Goal: Complete application form: Complete application form

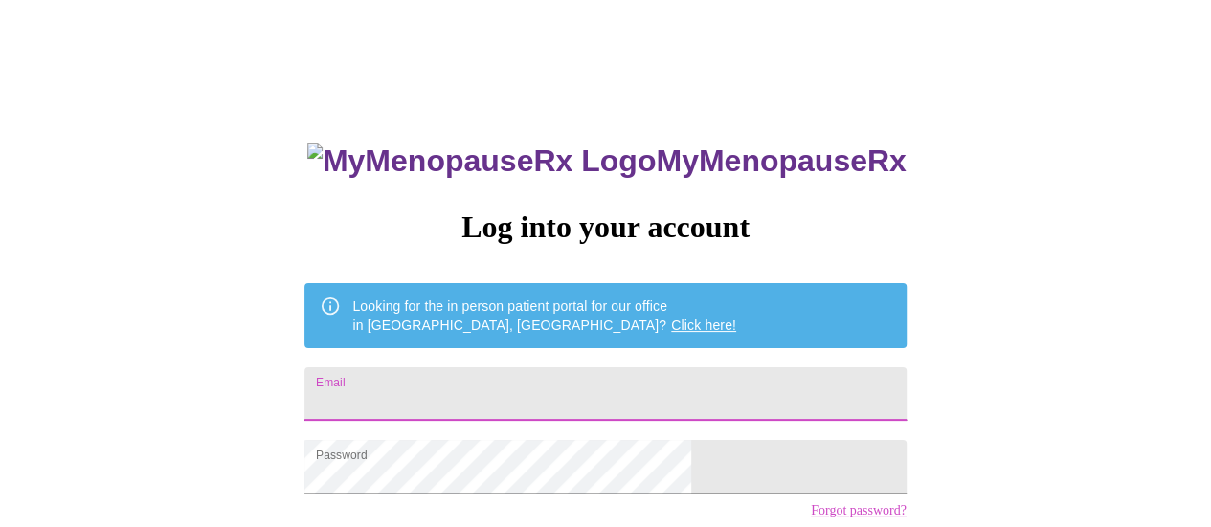
click at [576, 368] on input "Email" at bounding box center [604, 395] width 601 height 54
click at [588, 392] on input "Email" at bounding box center [604, 395] width 601 height 54
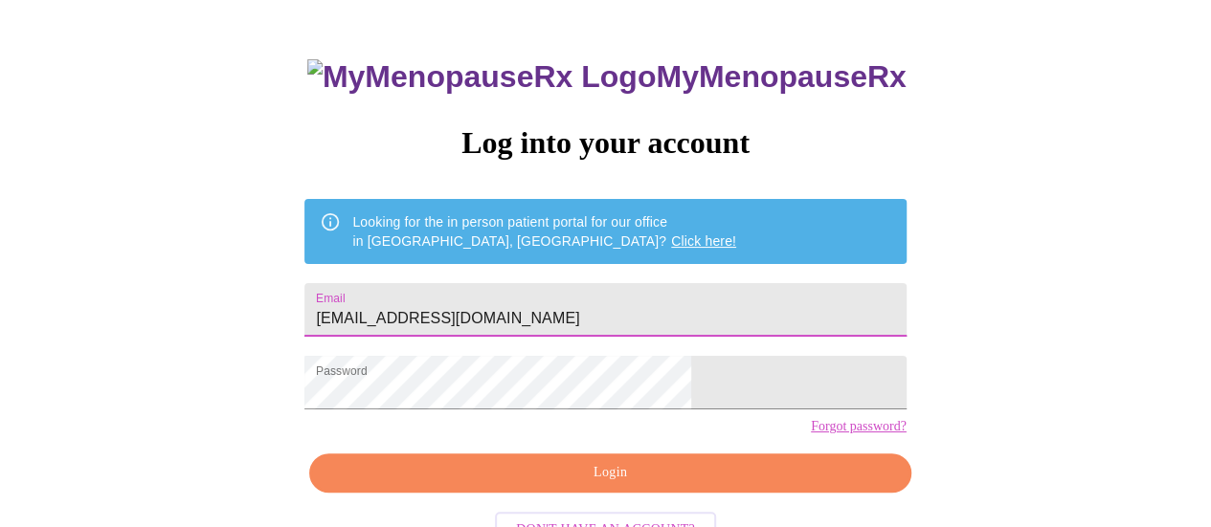
scroll to position [146, 0]
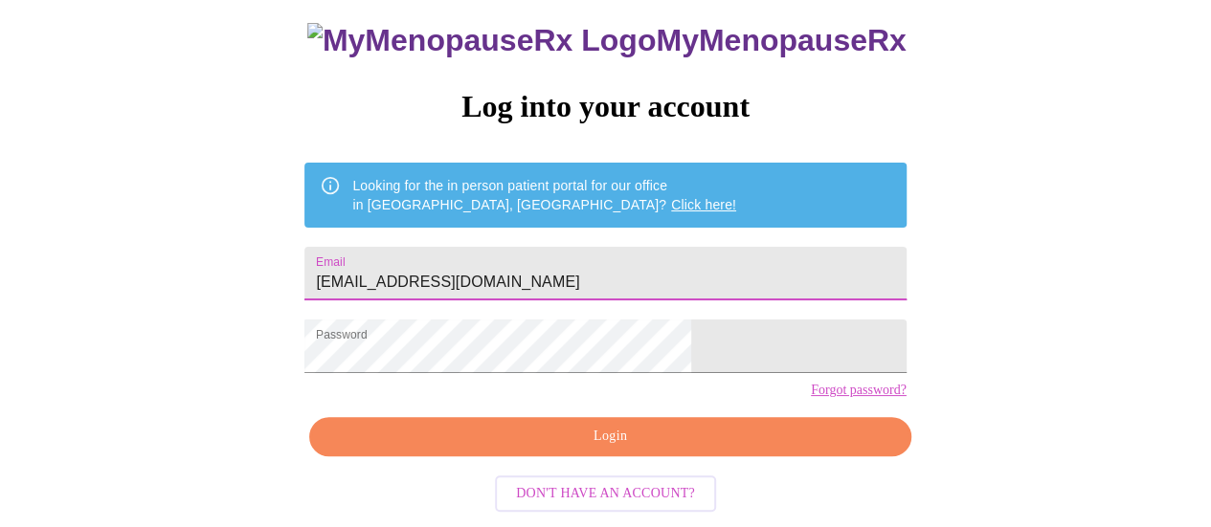
type input "[EMAIL_ADDRESS][DOMAIN_NAME]"
click at [607, 438] on span "Login" at bounding box center [609, 437] width 557 height 24
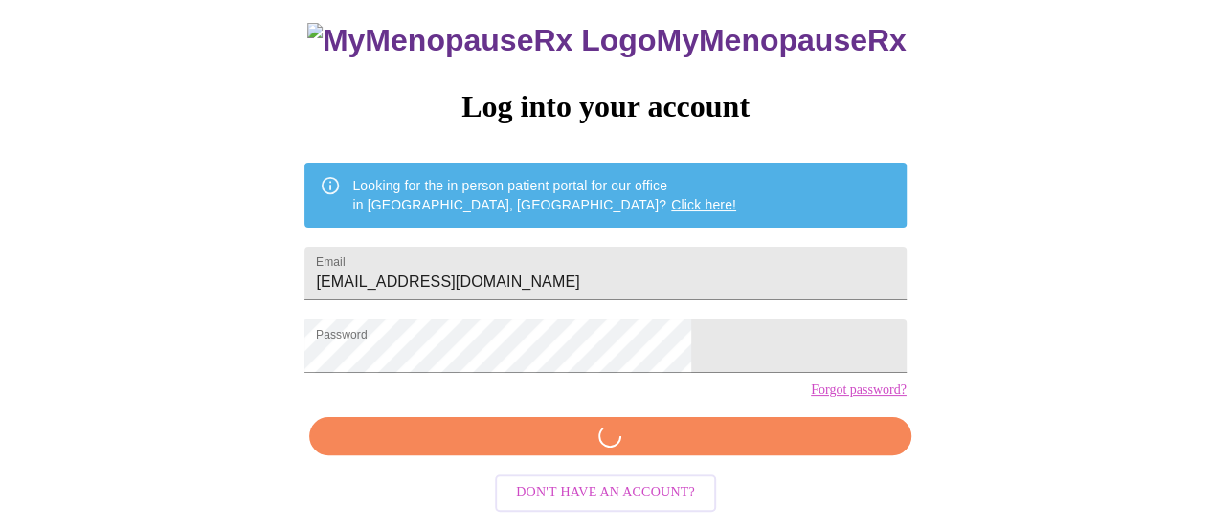
scroll to position [145, 0]
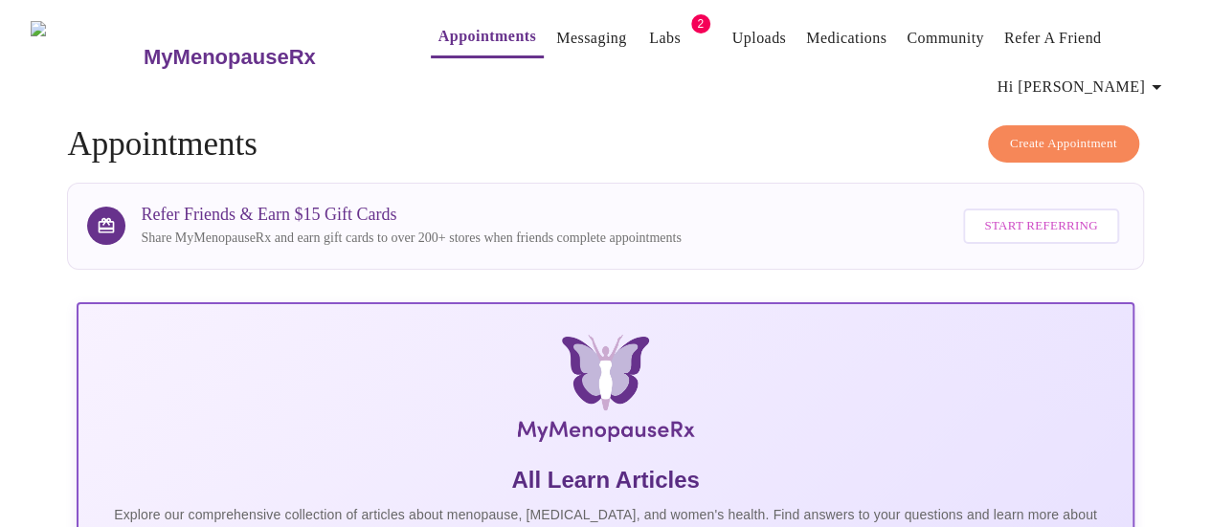
click at [490, 34] on link "Appointments" at bounding box center [487, 36] width 98 height 27
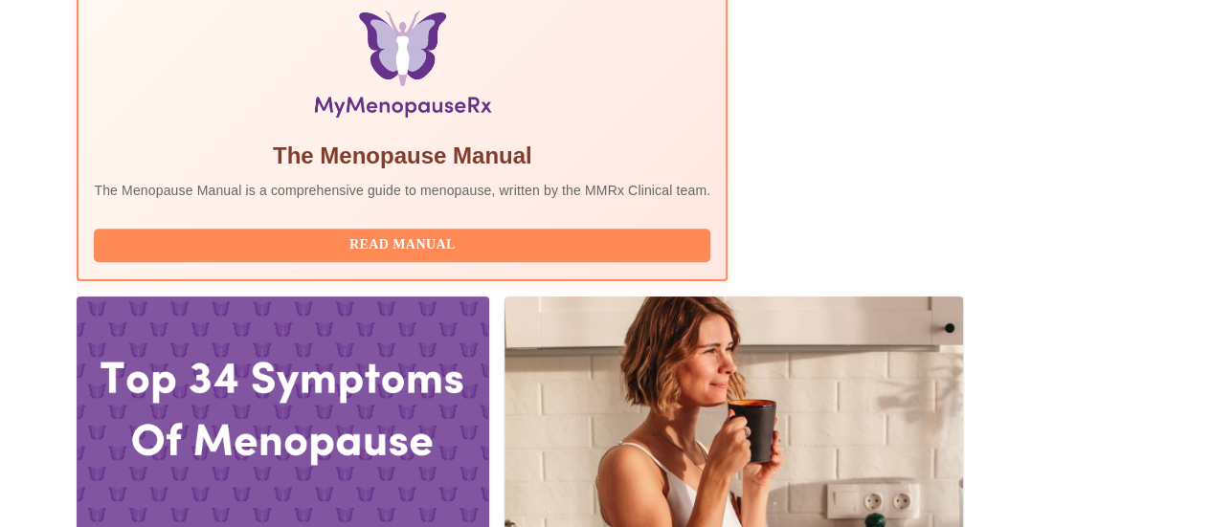
scroll to position [670, 0]
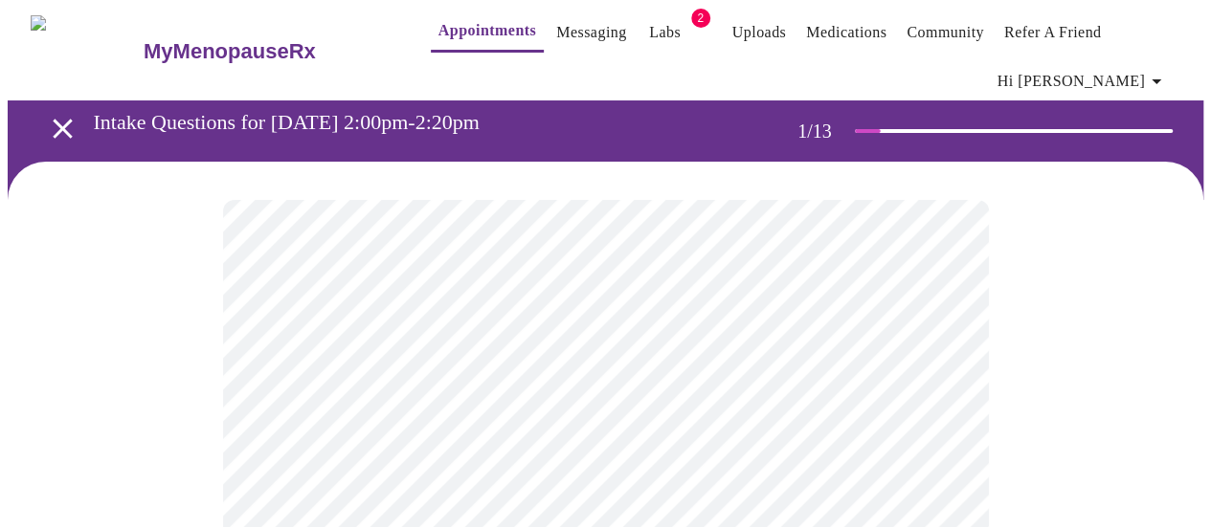
scroll to position [383, 0]
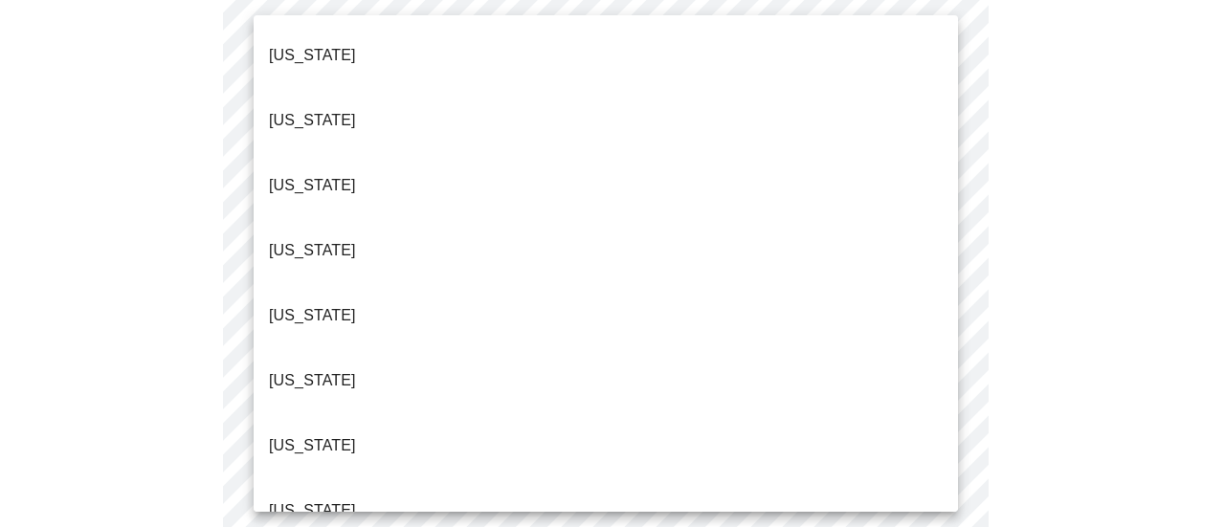
click at [331, 369] on p "[US_STATE]" at bounding box center [312, 380] width 87 height 23
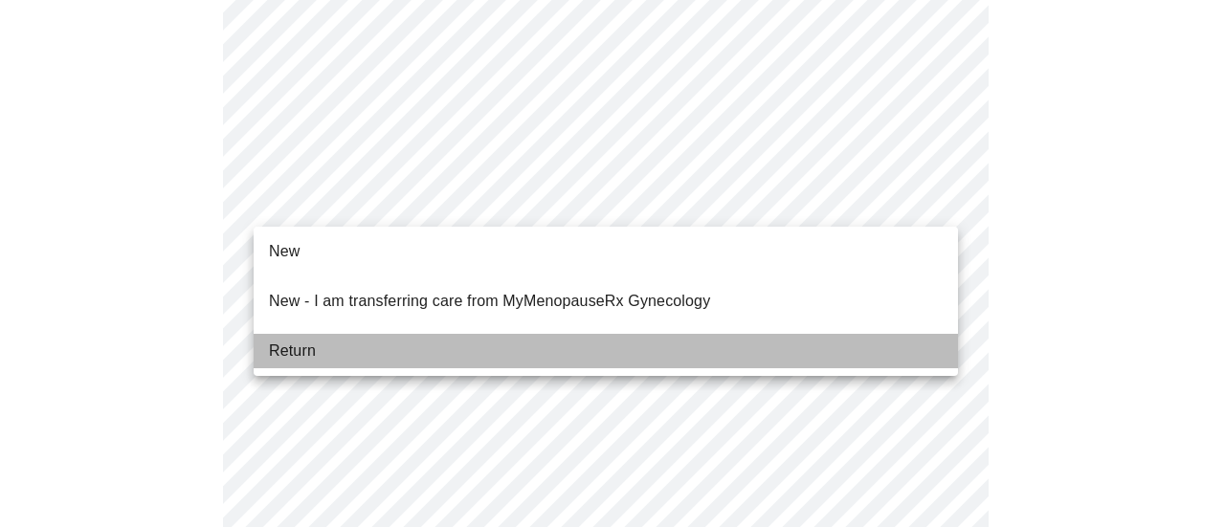
click at [378, 338] on li "Return" at bounding box center [606, 351] width 705 height 34
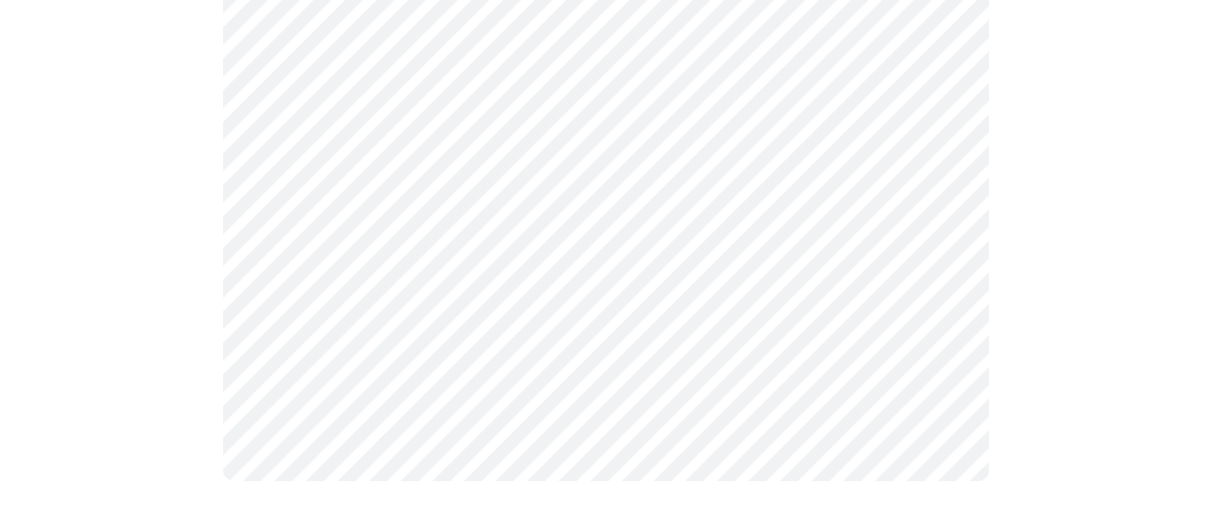
scroll to position [0, 0]
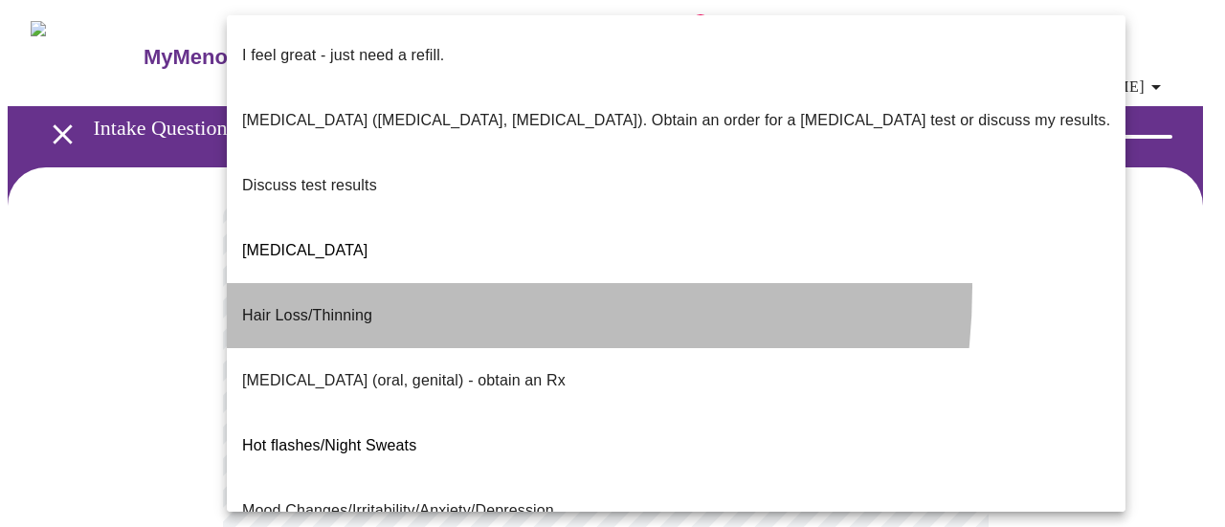
click at [387, 283] on li "Hair Loss/Thinning" at bounding box center [676, 315] width 899 height 65
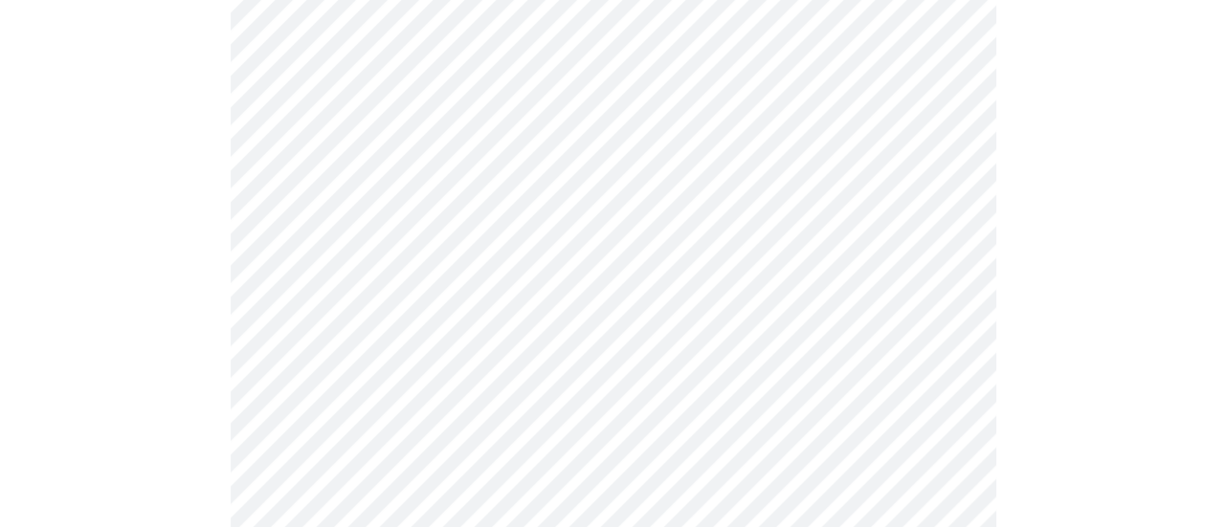
scroll to position [287, 0]
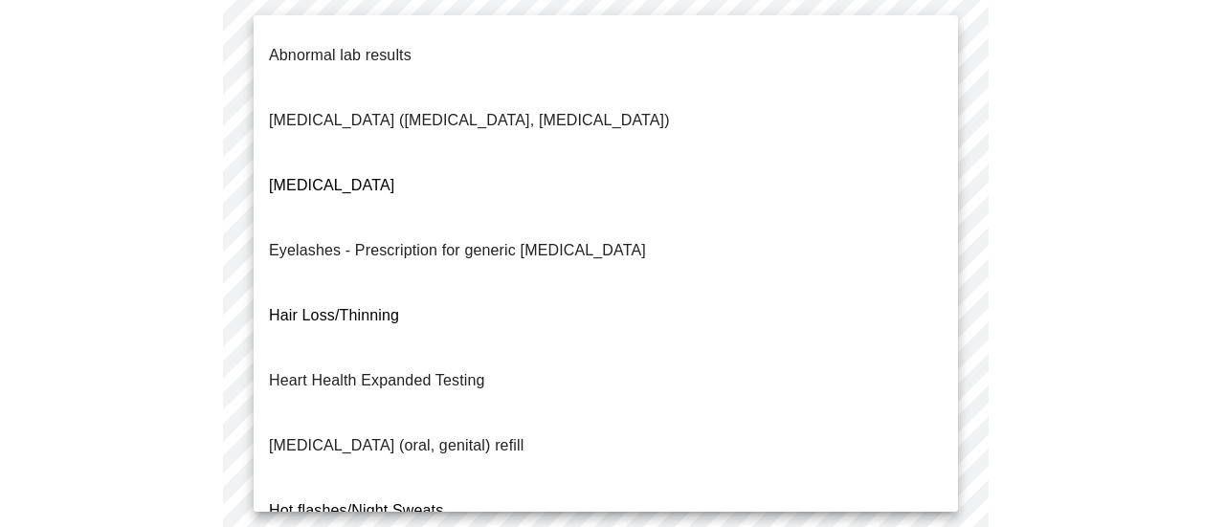
click at [630, 303] on body "MyMenopauseRx Appointments Messaging Labs 2 Uploads Medications Community Refer…" at bounding box center [613, 391] width 1210 height 1343
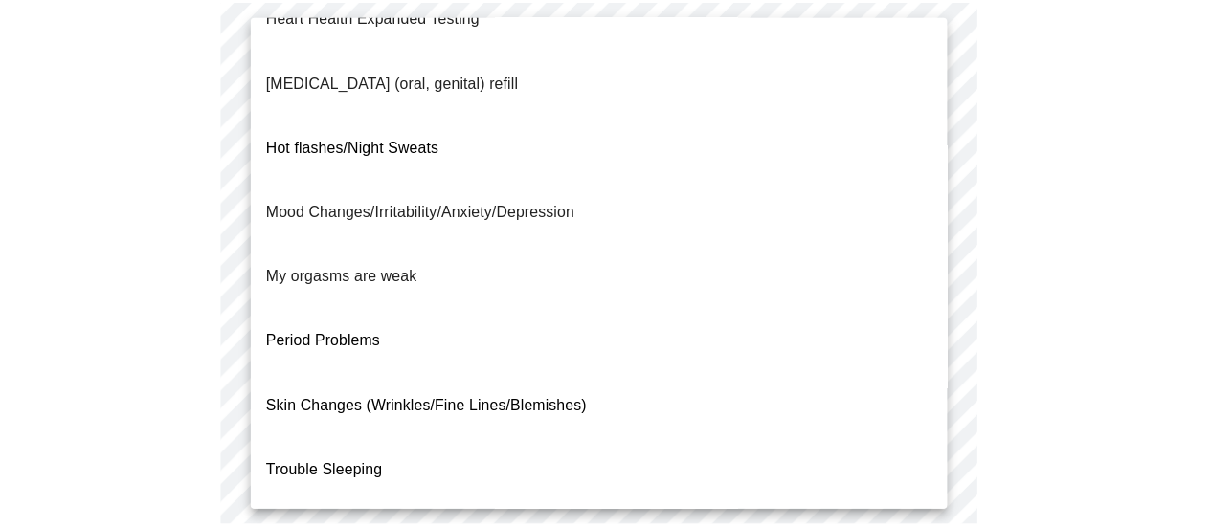
scroll to position [268, 0]
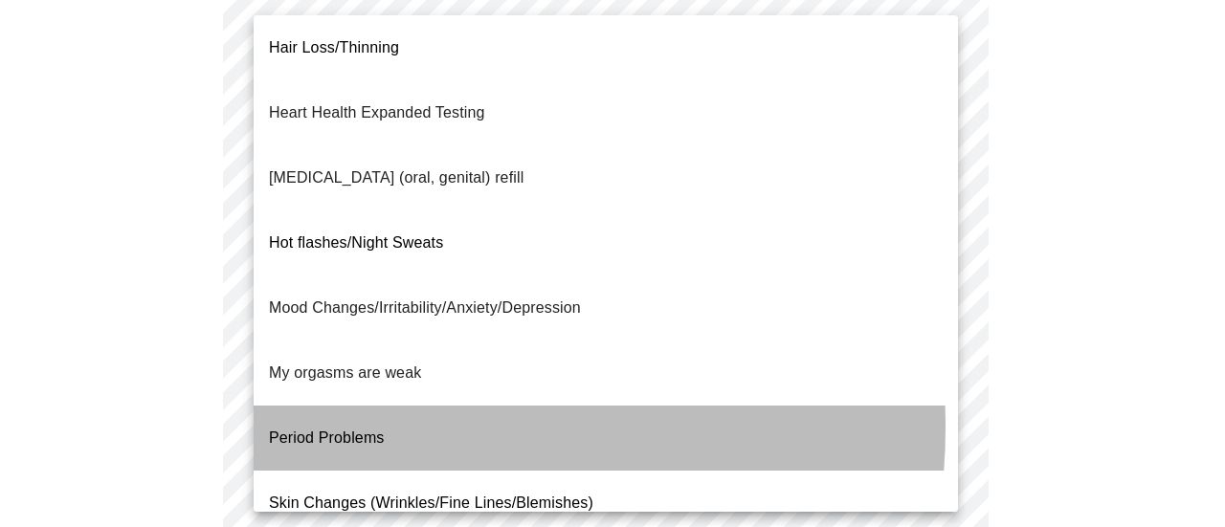
click at [396, 406] on li "Period Problems" at bounding box center [606, 438] width 705 height 65
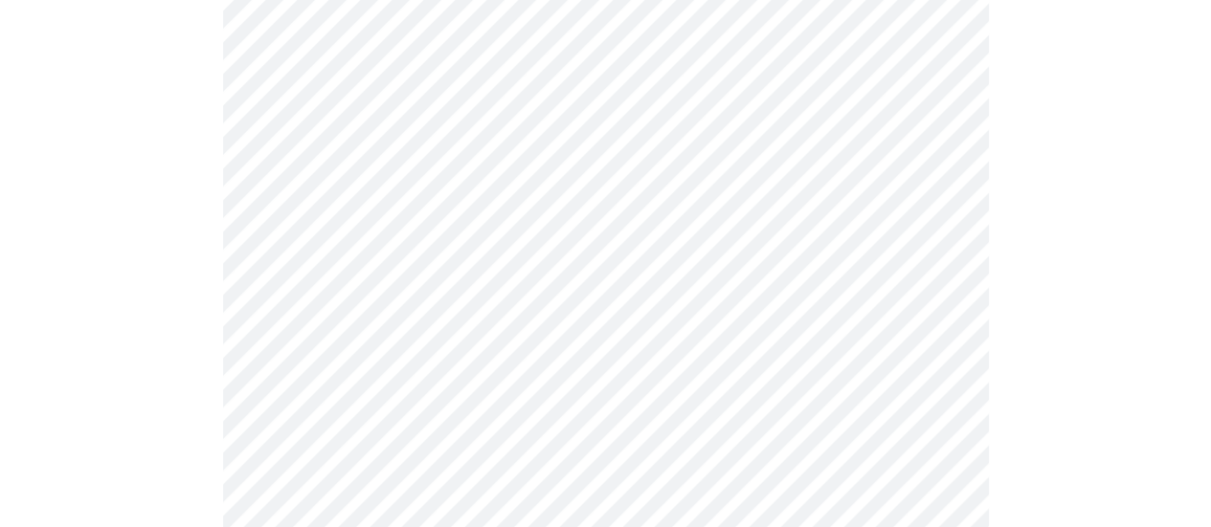
scroll to position [479, 0]
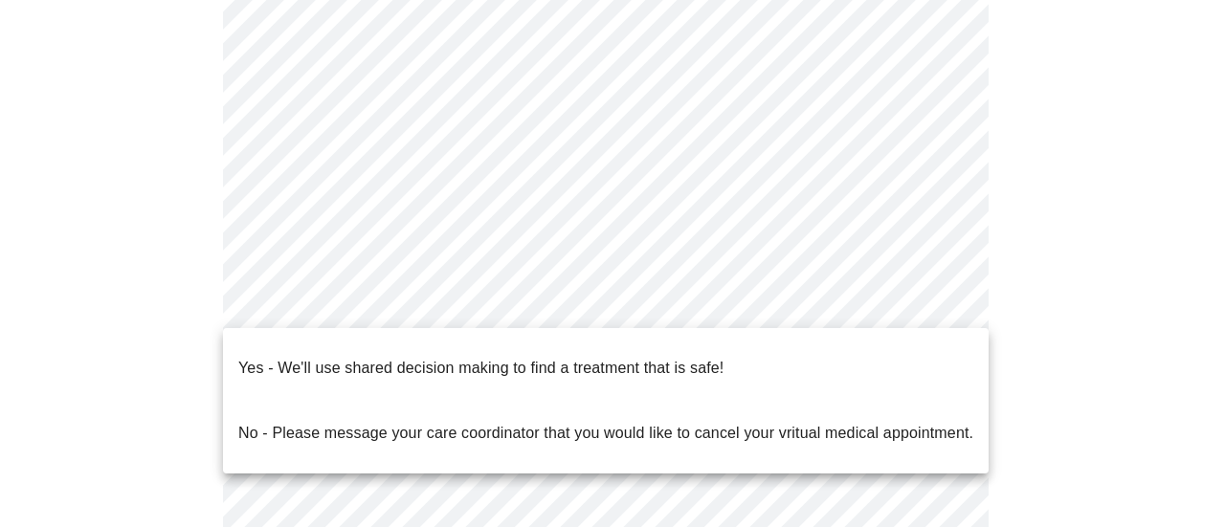
click at [577, 287] on body "MyMenopauseRx Appointments Messaging Labs 2 Uploads Medications Community Refer…" at bounding box center [613, 195] width 1210 height 1332
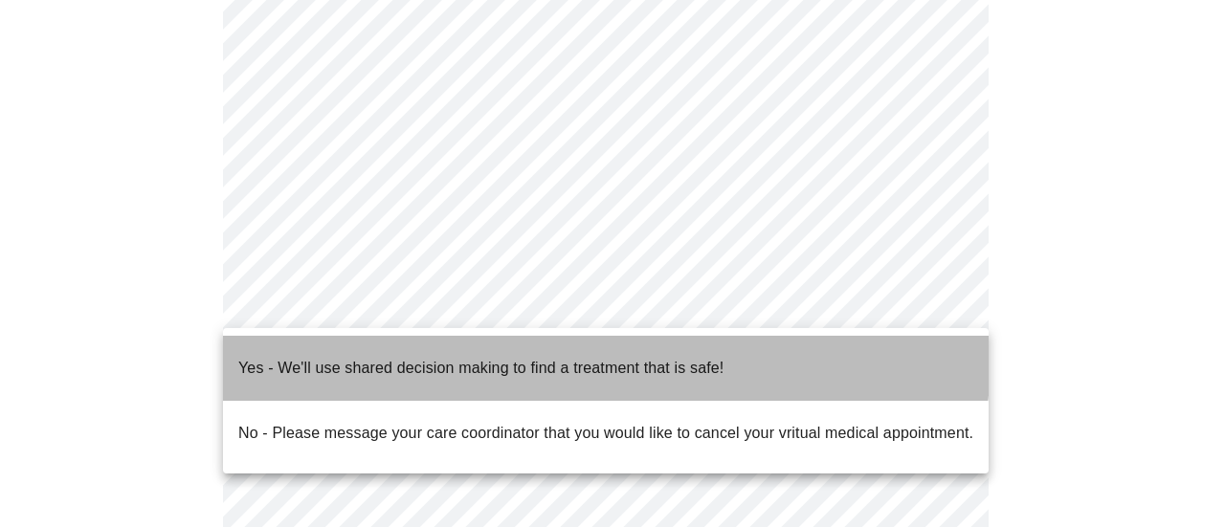
click at [555, 357] on p "Yes - We'll use shared decision making to find a treatment that is safe!" at bounding box center [480, 368] width 485 height 23
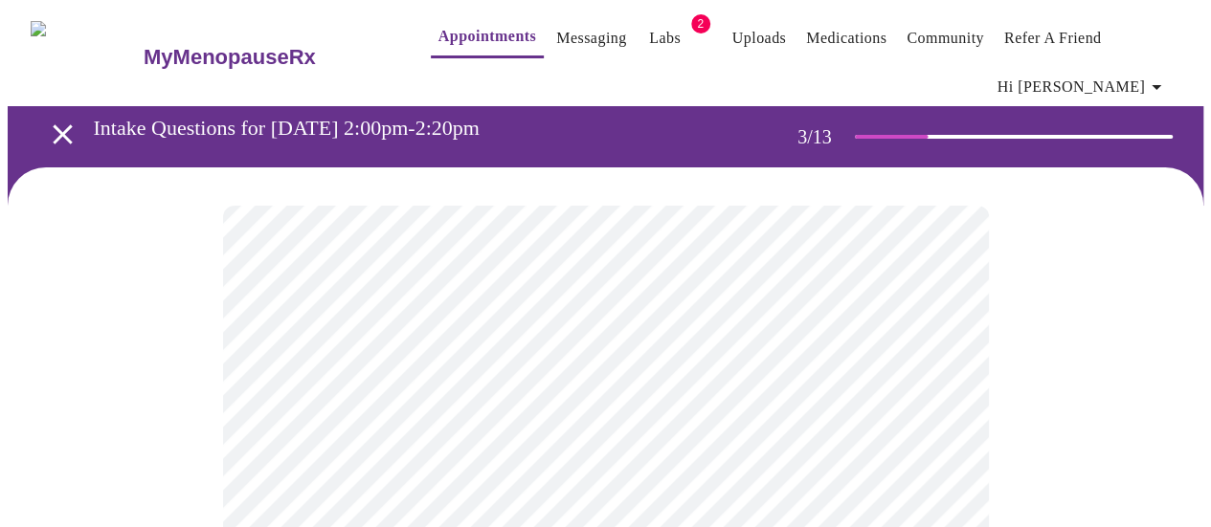
scroll to position [191, 0]
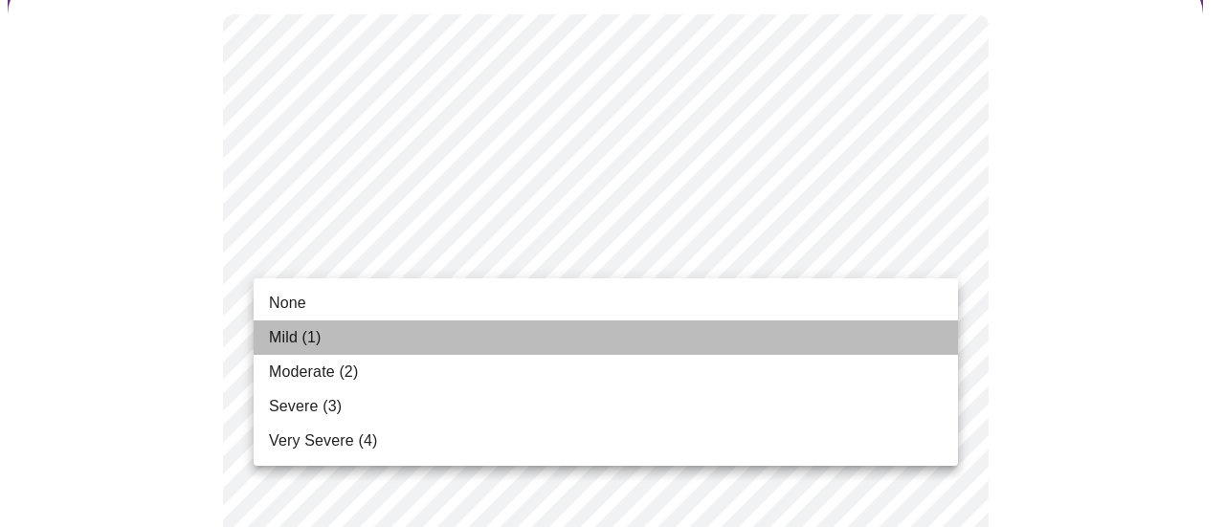
click at [540, 323] on li "Mild (1)" at bounding box center [606, 338] width 705 height 34
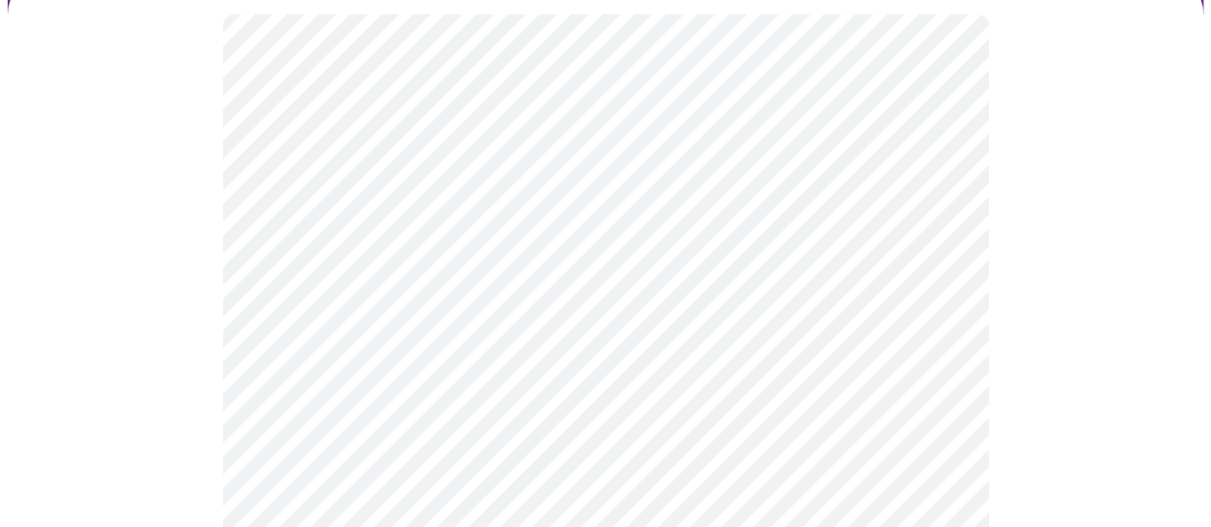
scroll to position [383, 0]
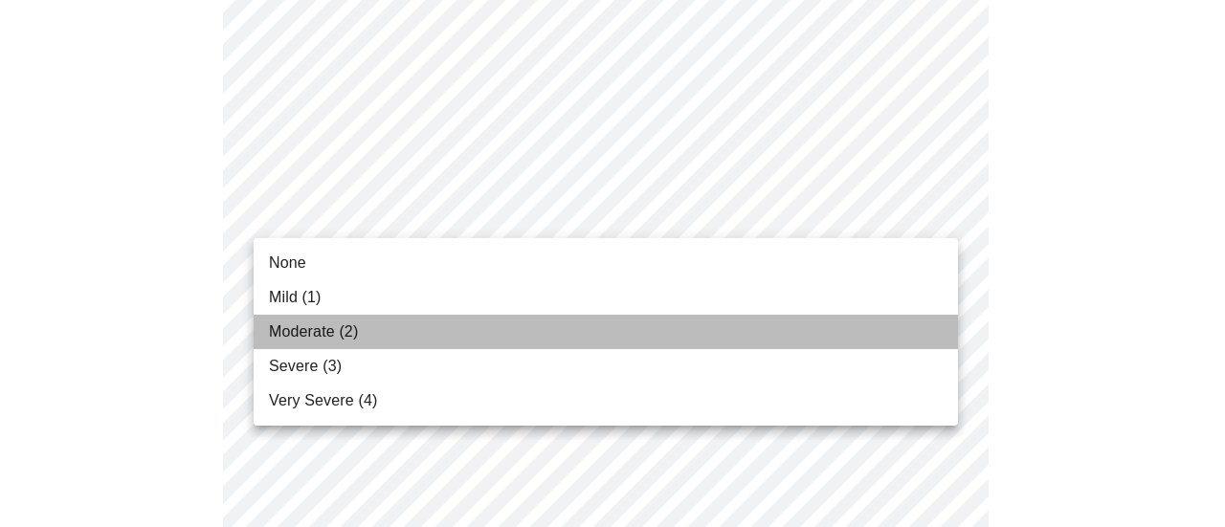
click at [387, 324] on li "Moderate (2)" at bounding box center [606, 332] width 705 height 34
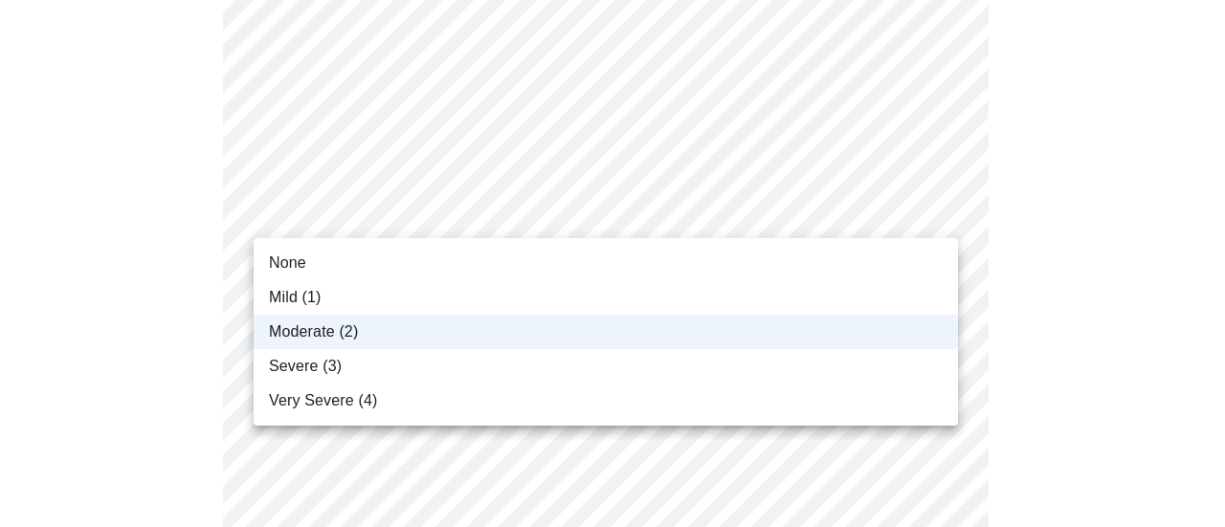
click at [374, 298] on li "Mild (1)" at bounding box center [606, 297] width 705 height 34
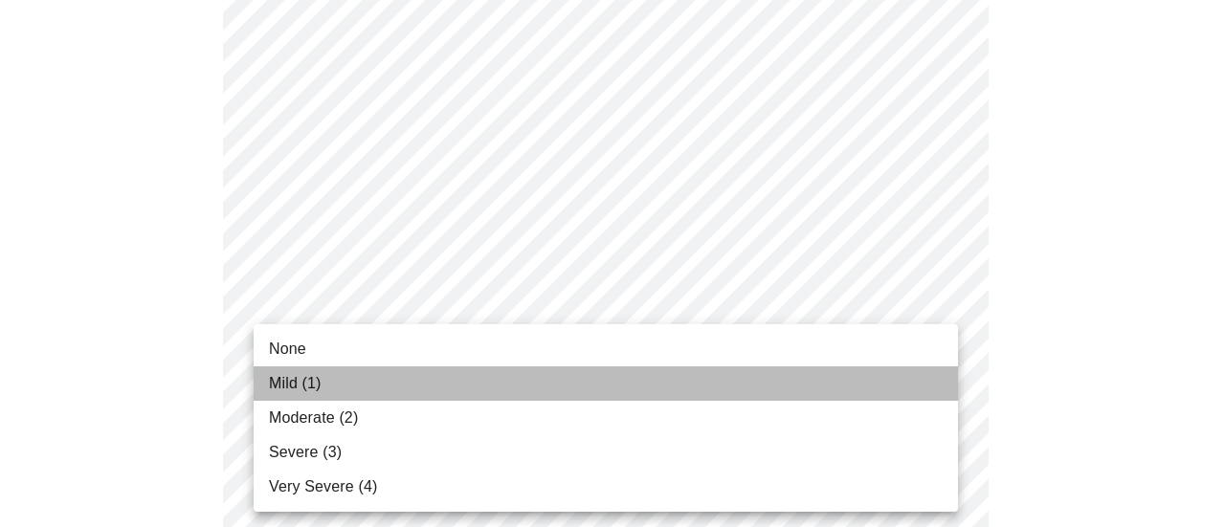
click at [274, 375] on span "Mild (1)" at bounding box center [295, 383] width 53 height 23
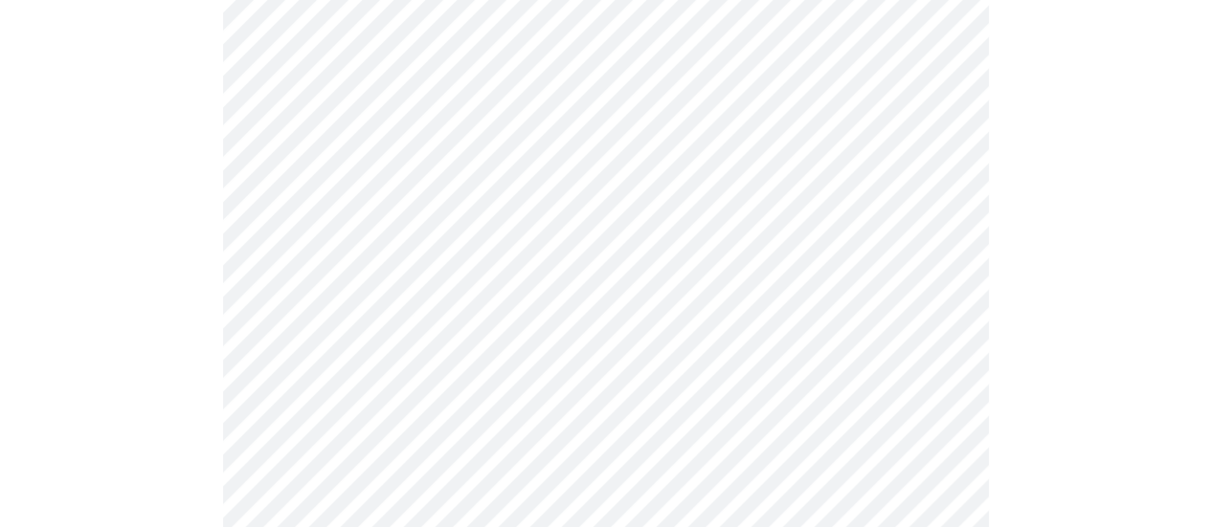
scroll to position [574, 0]
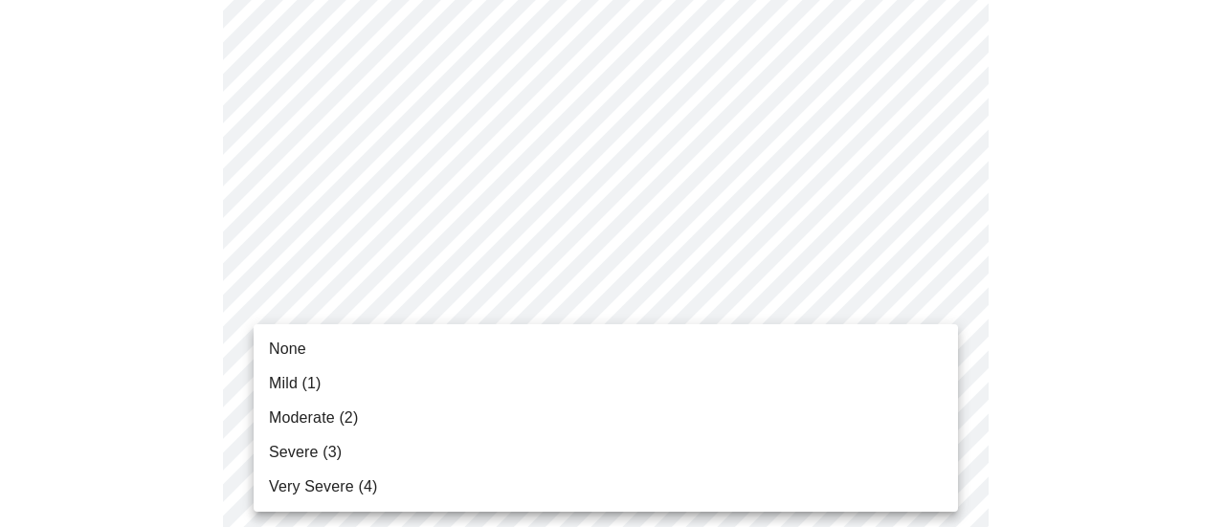
click at [397, 422] on li "Moderate (2)" at bounding box center [606, 418] width 705 height 34
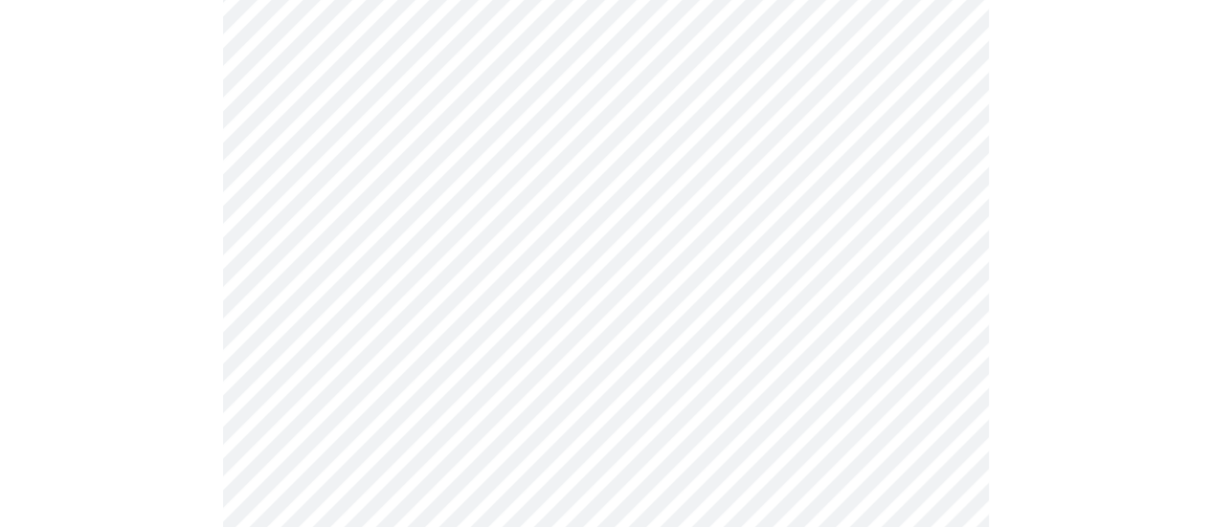
scroll to position [766, 0]
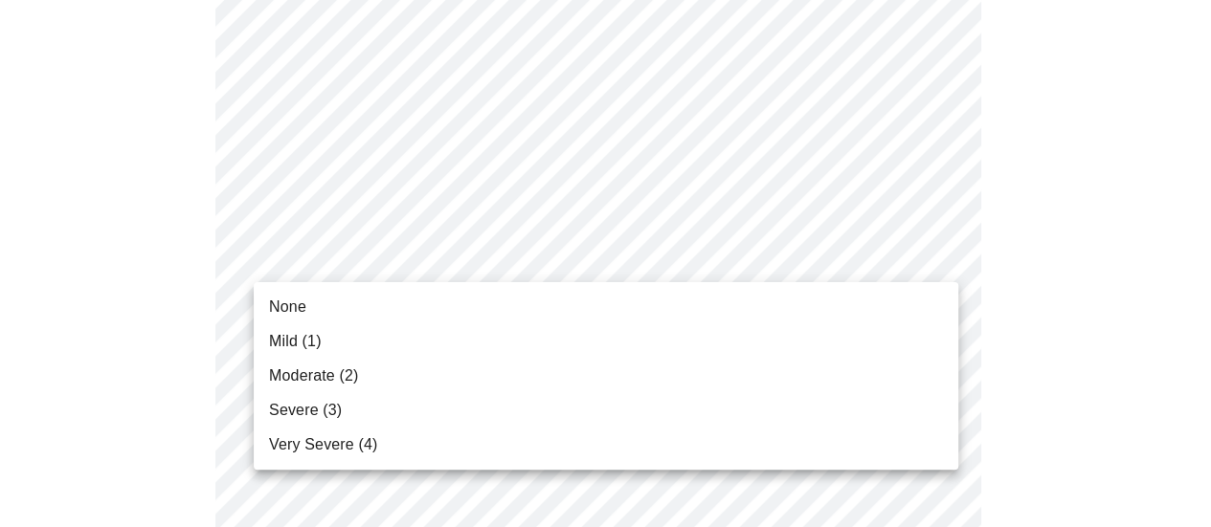
click at [482, 238] on body "MyMenopauseRx Appointments Messaging Labs 2 Uploads Medications Community Refer…" at bounding box center [606, 475] width 1196 height 2466
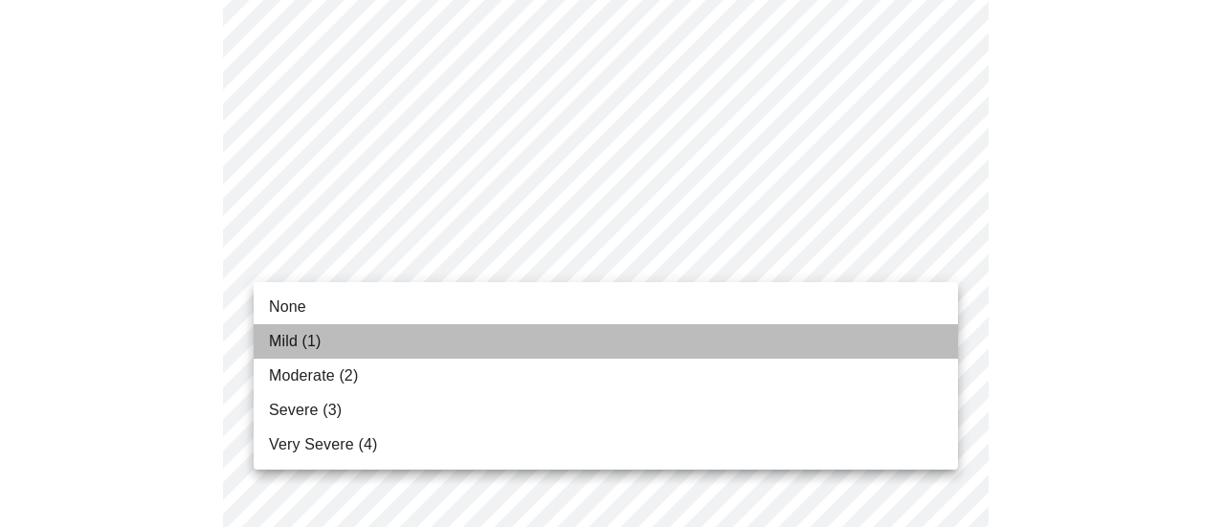
click at [437, 353] on li "Mild (1)" at bounding box center [606, 342] width 705 height 34
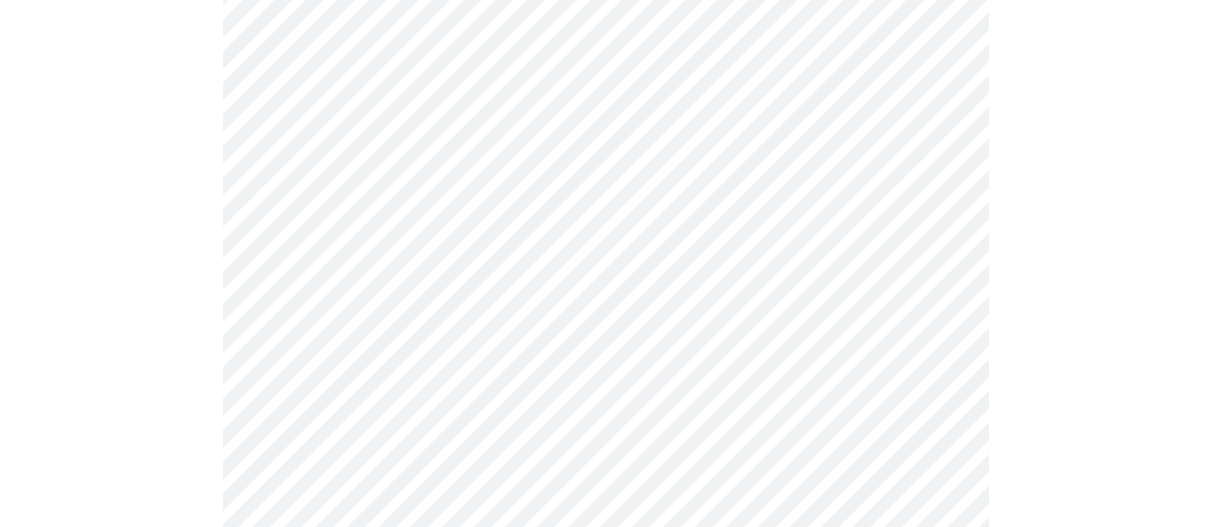
scroll to position [957, 0]
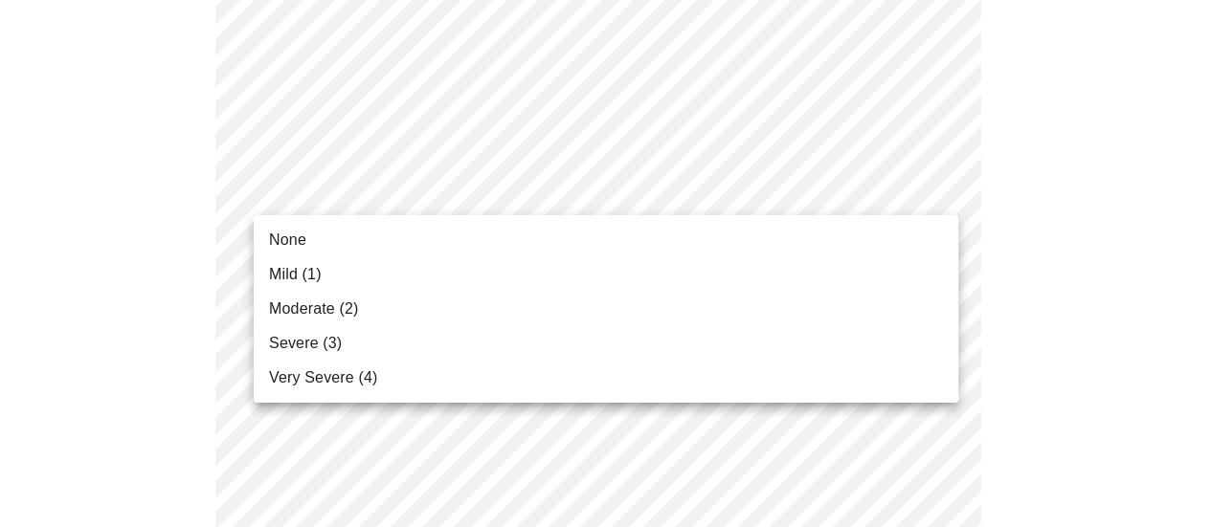
click at [483, 190] on body "MyMenopauseRx Appointments Messaging Labs 2 Uploads Medications Community Refer…" at bounding box center [606, 269] width 1196 height 2439
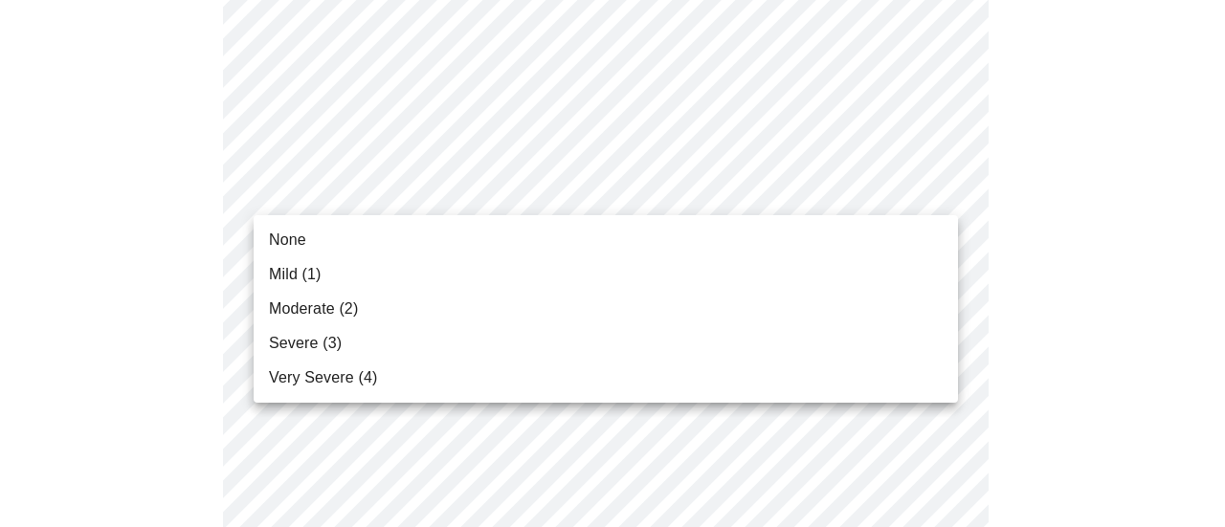
click at [432, 323] on li "Moderate (2)" at bounding box center [606, 309] width 705 height 34
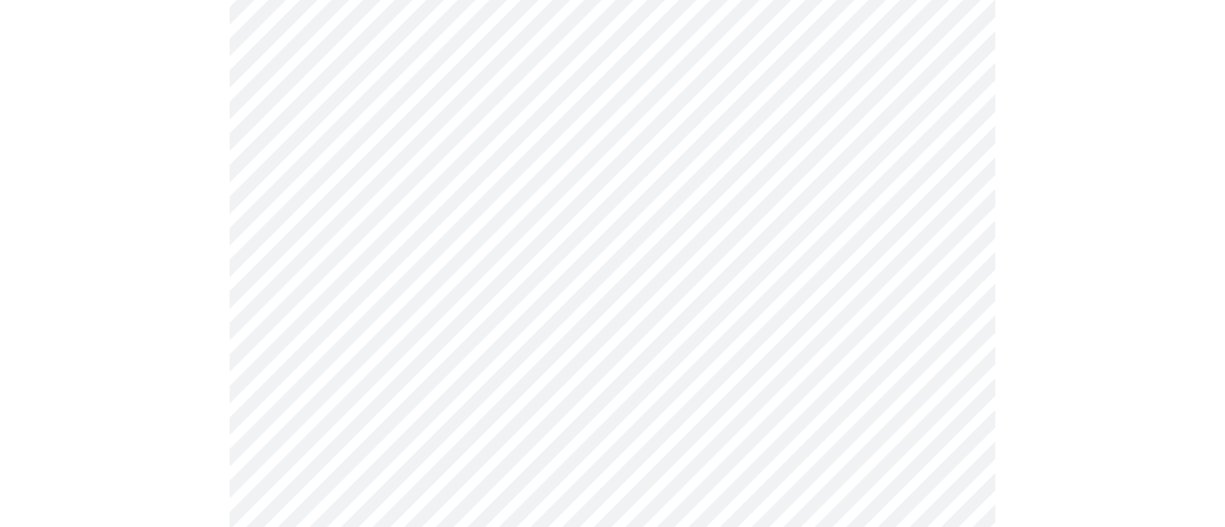
click at [446, 348] on body "MyMenopauseRx Appointments Messaging Labs 2 Uploads Medications Community Refer…" at bounding box center [613, 256] width 1210 height 2412
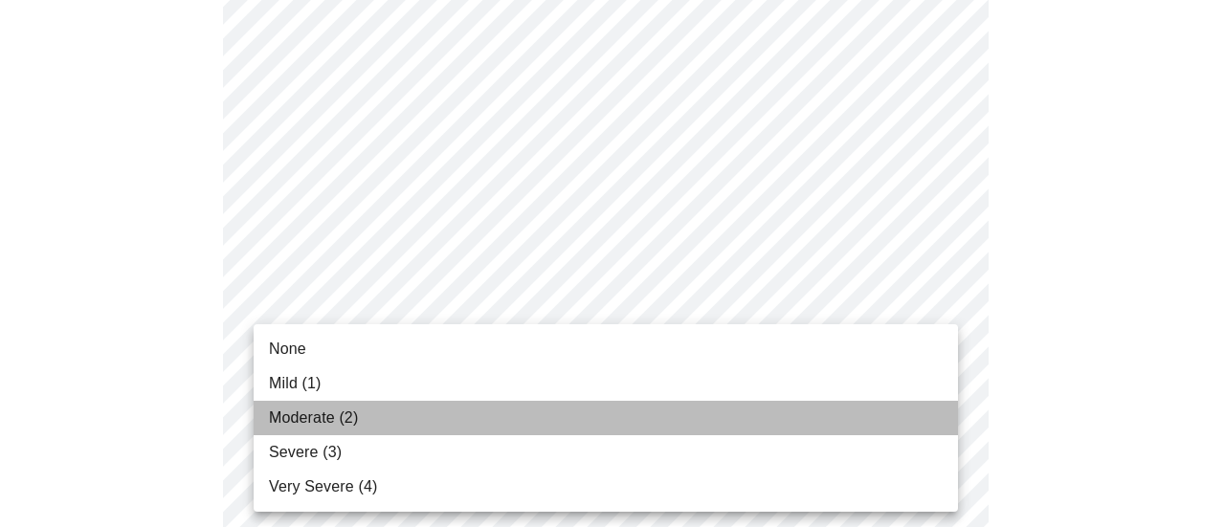
click at [290, 419] on span "Moderate (2)" at bounding box center [313, 418] width 89 height 23
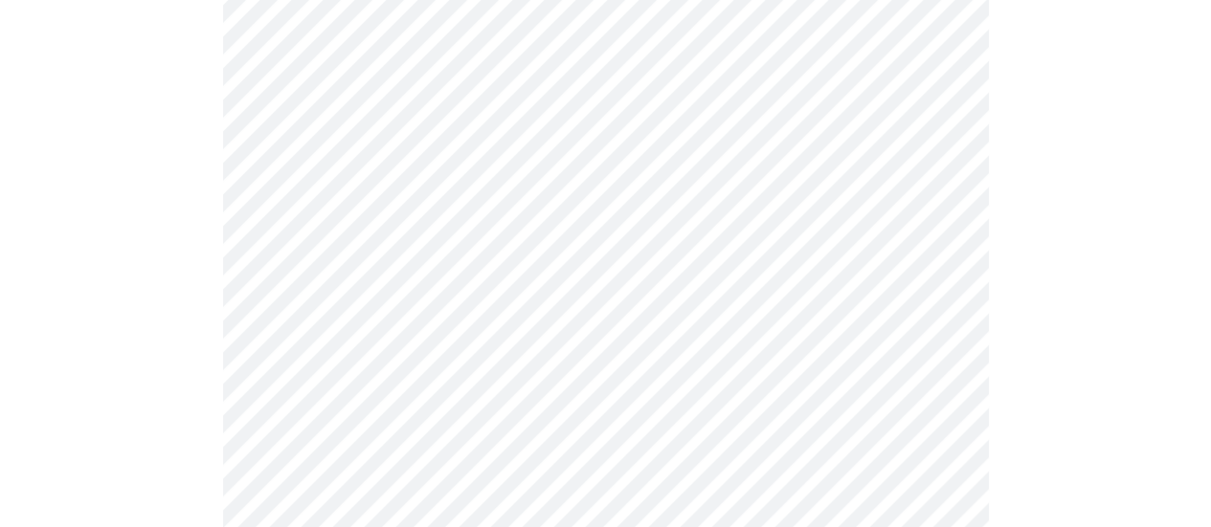
scroll to position [1149, 0]
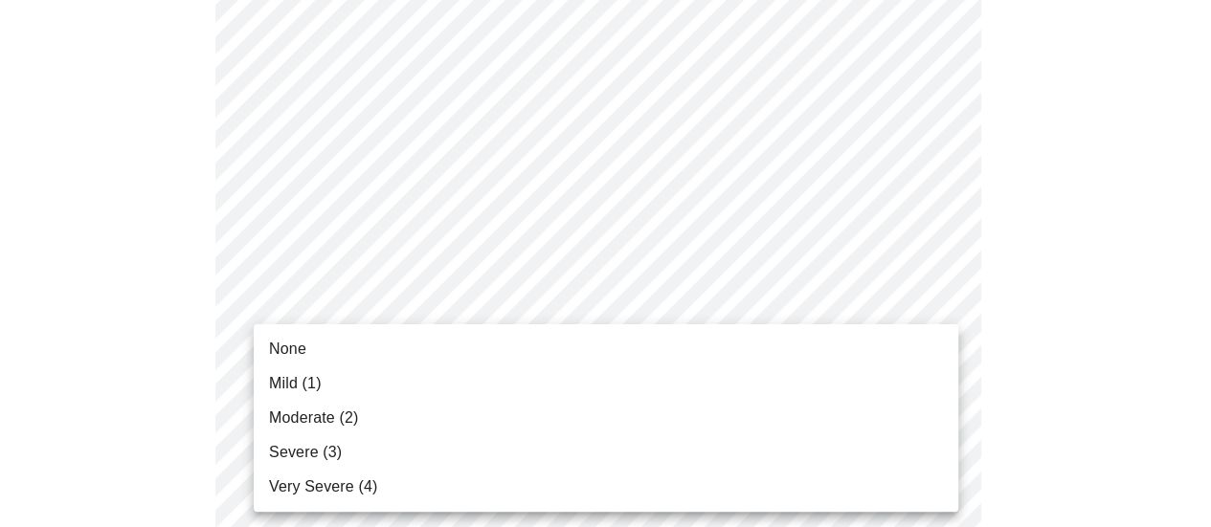
click at [440, 305] on body "MyMenopauseRx Appointments Messaging Labs 2 Uploads Medications Community Refer…" at bounding box center [606, 51] width 1196 height 2385
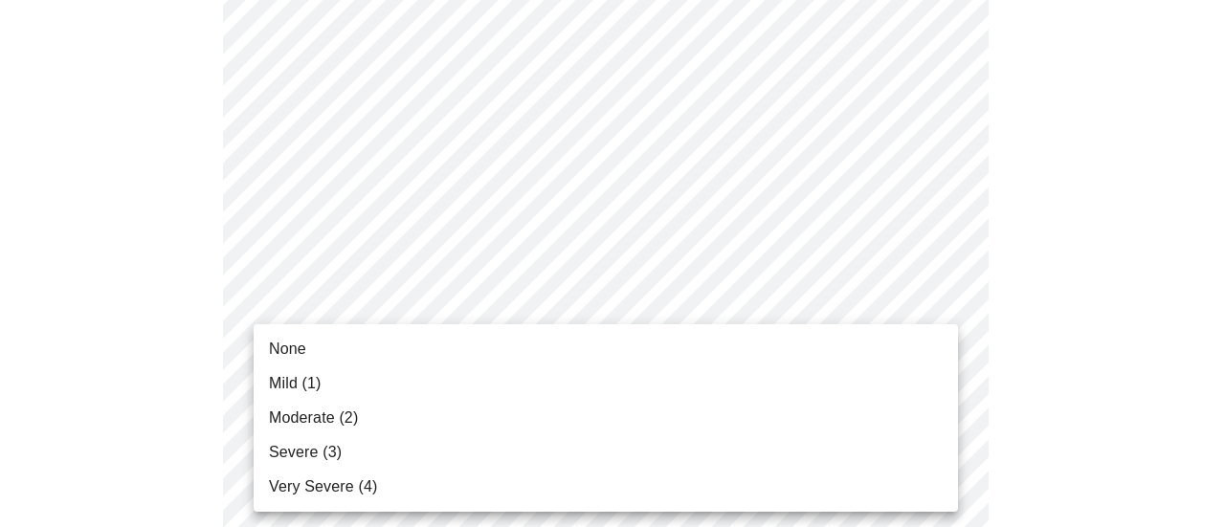
click at [302, 375] on span "Mild (1)" at bounding box center [295, 383] width 53 height 23
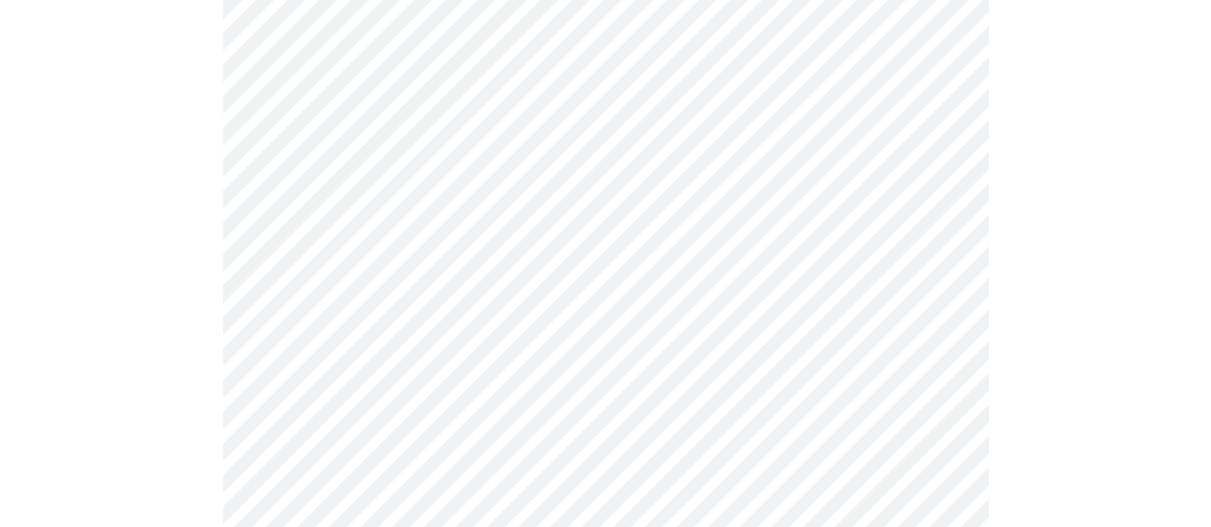
scroll to position [1436, 0]
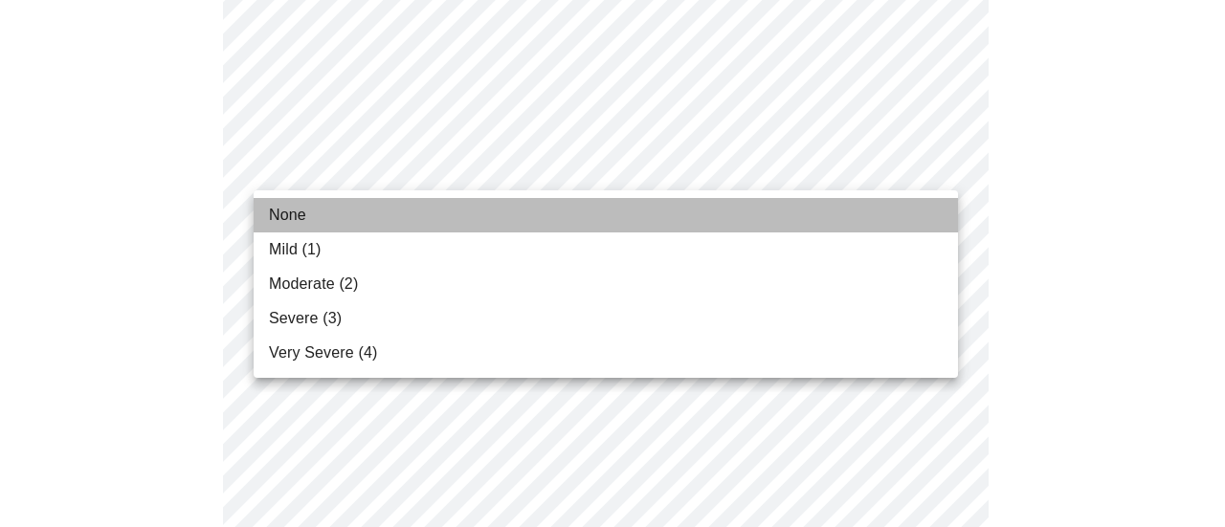
click at [517, 215] on li "None" at bounding box center [606, 215] width 705 height 34
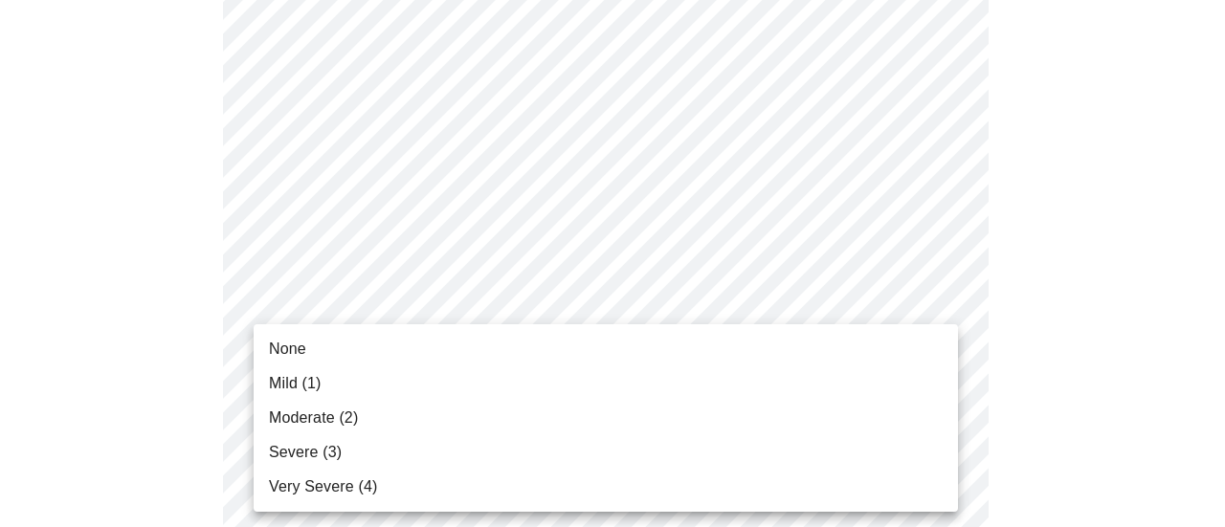
click at [410, 350] on li "None" at bounding box center [606, 349] width 705 height 34
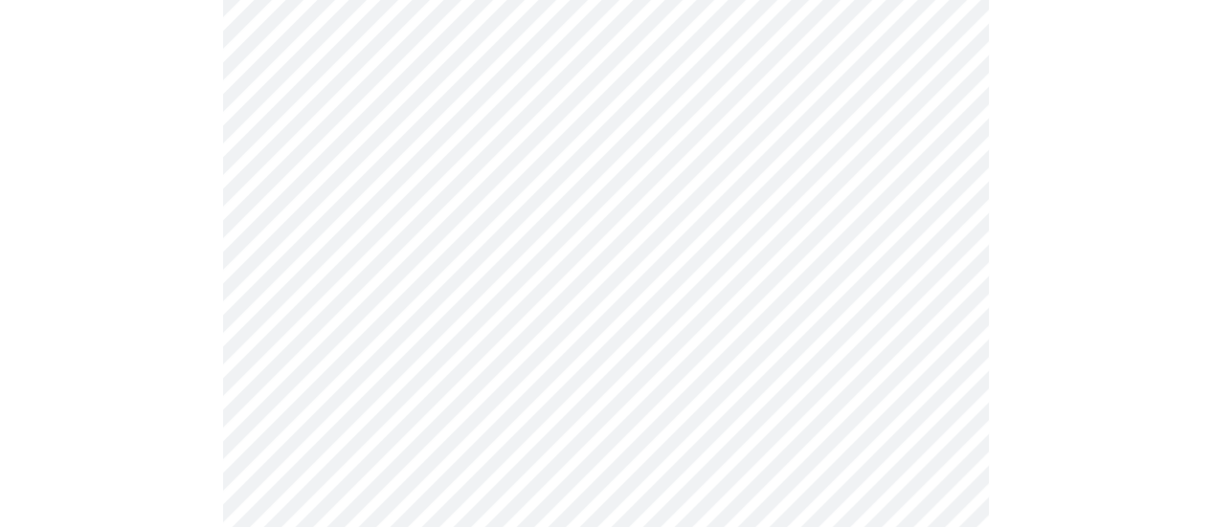
scroll to position [1627, 0]
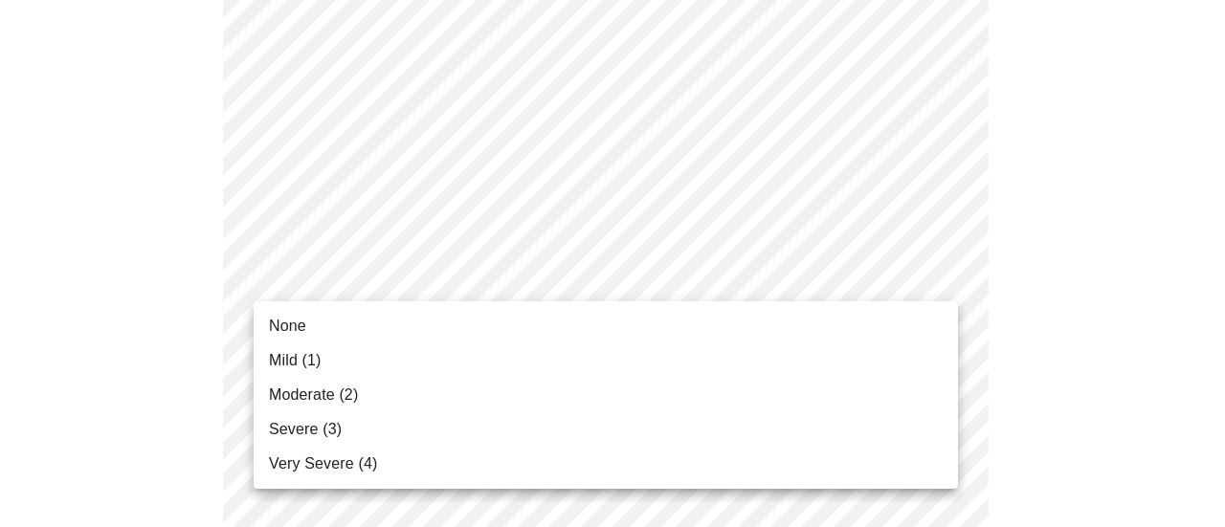
click at [410, 330] on li "None" at bounding box center [606, 326] width 705 height 34
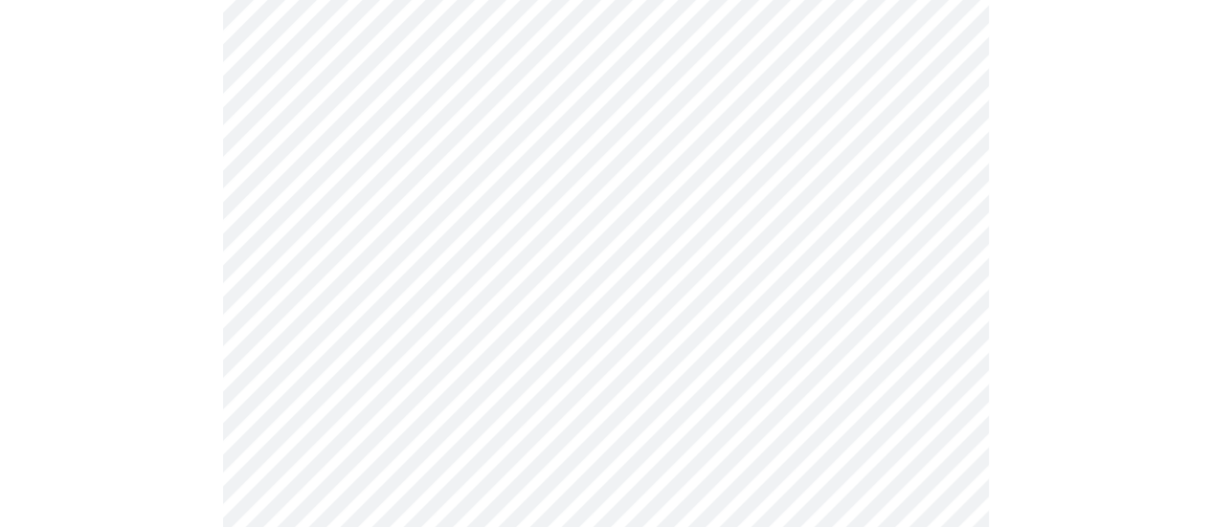
scroll to position [957, 0]
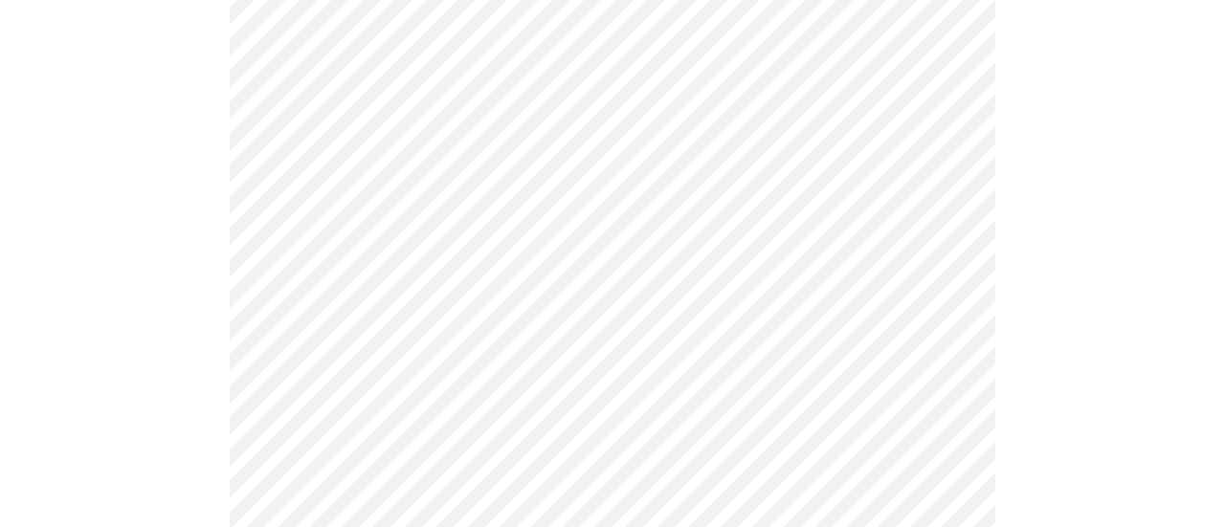
click at [297, 230] on body "MyMenopauseRx Appointments Messaging Labs 2 Uploads Medications Community Refer…" at bounding box center [613, 7] width 1210 height 1914
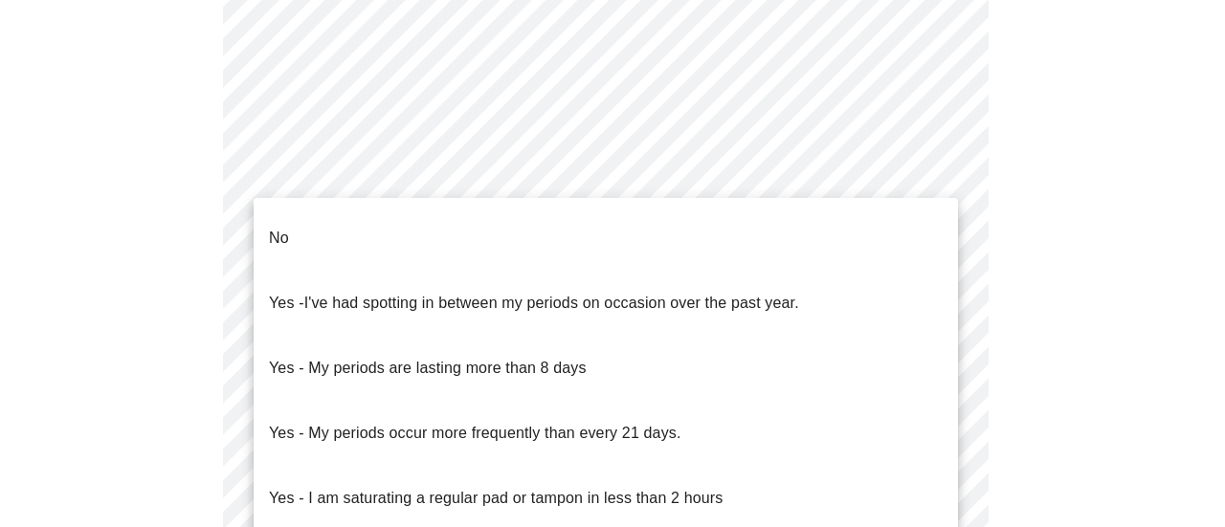
click at [387, 284] on span "Yes - I've had spotting in between my periods on occasion over the past year." at bounding box center [534, 304] width 530 height 54
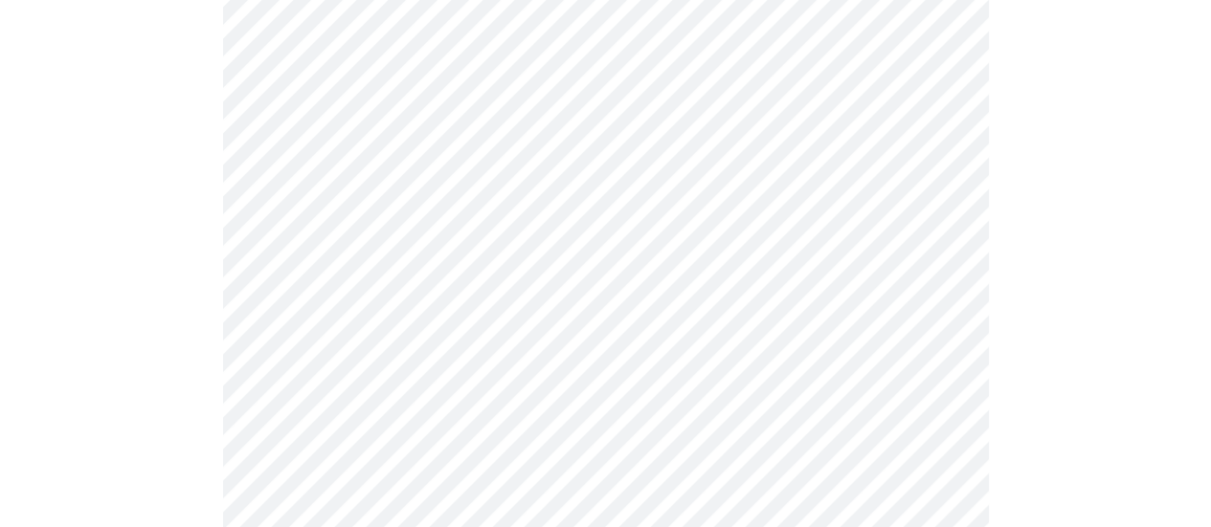
scroll to position [1149, 0]
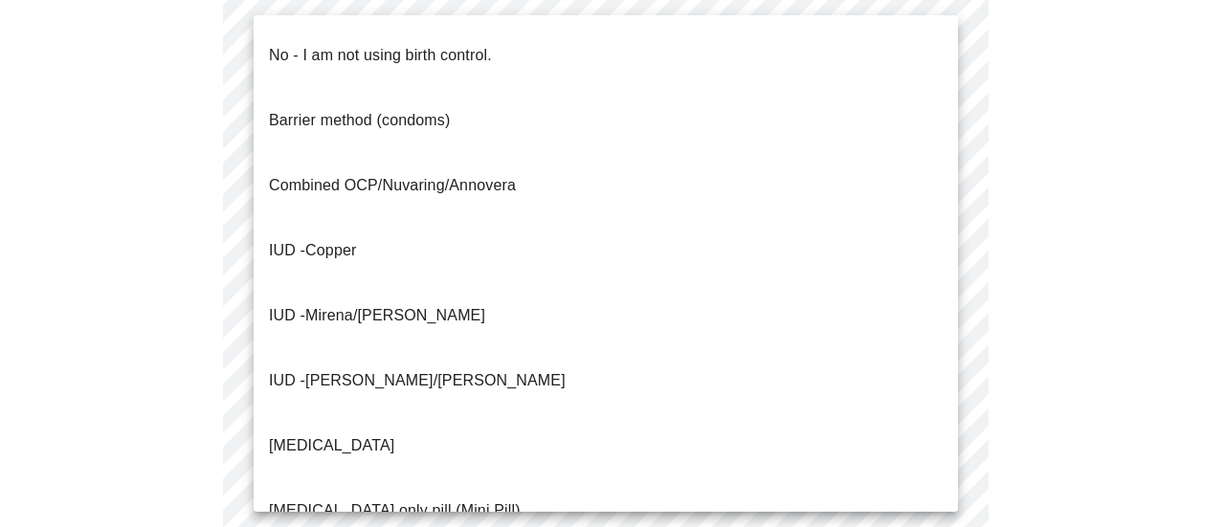
click at [391, 45] on p "No - I am not using birth control." at bounding box center [380, 55] width 223 height 23
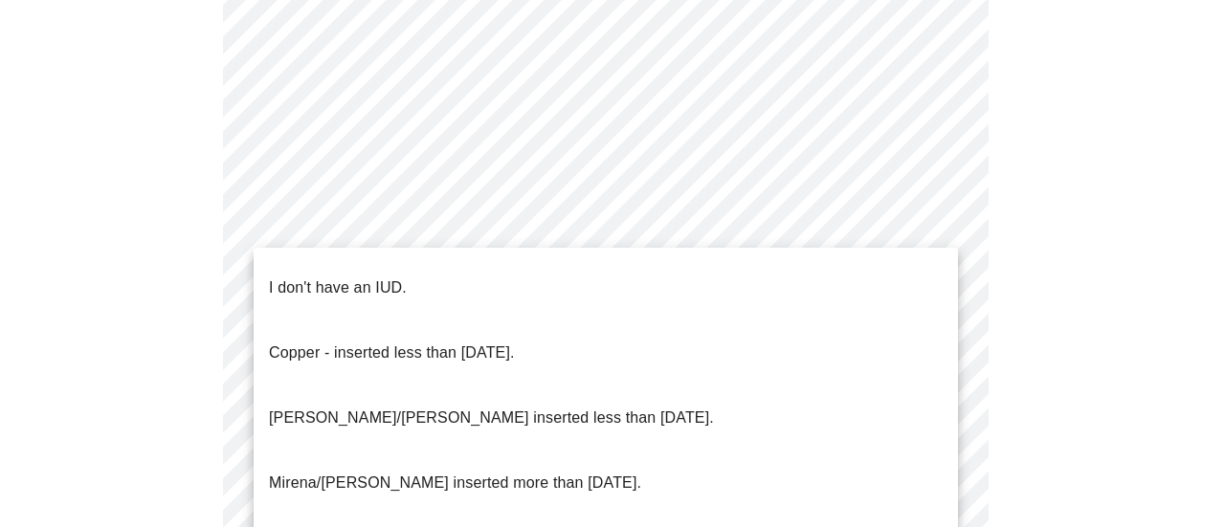
click at [404, 279] on p "I don't have an IUD." at bounding box center [338, 288] width 138 height 23
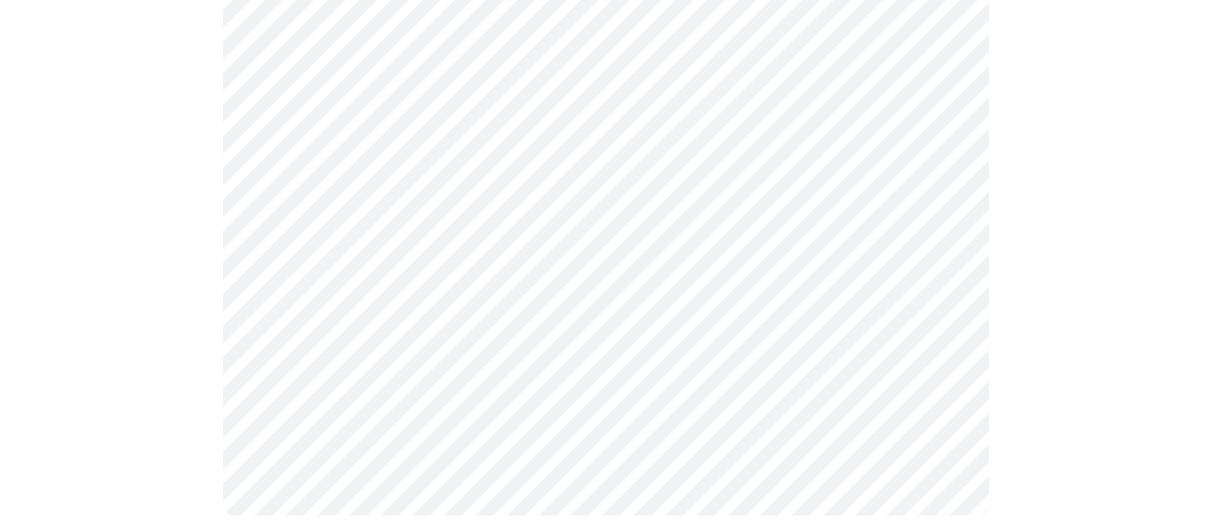
scroll to position [1340, 0]
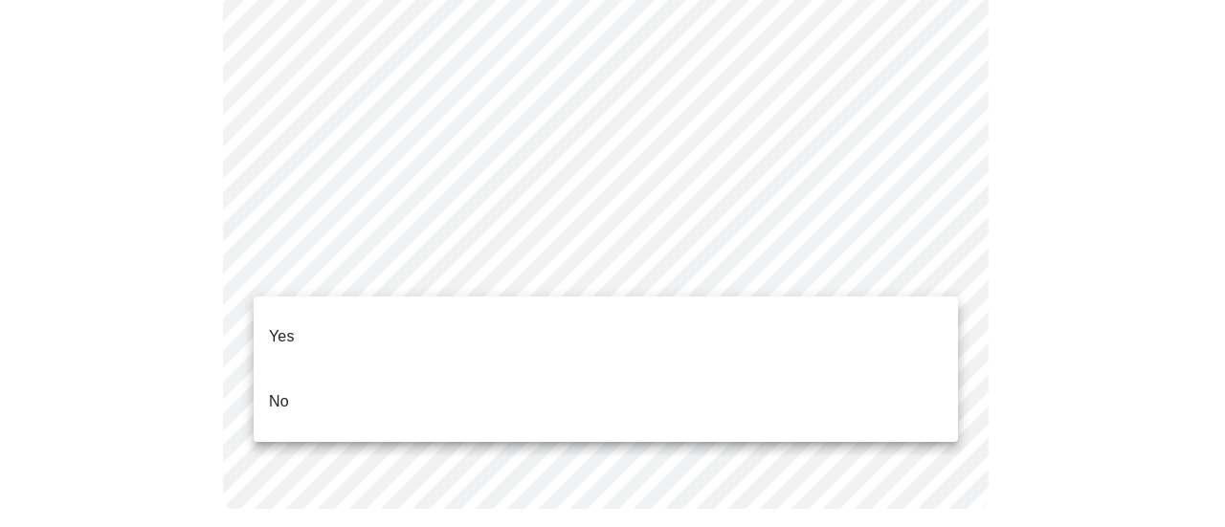
click at [317, 322] on li "Yes" at bounding box center [606, 336] width 705 height 65
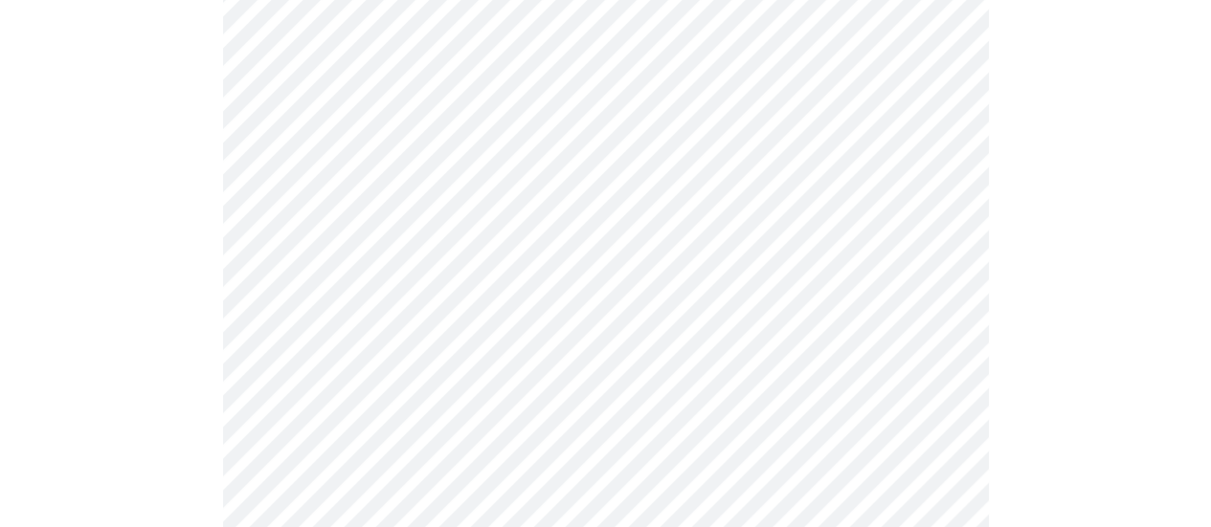
scroll to position [574, 0]
click at [517, 105] on body "MyMenopauseRx Appointments Messaging Labs 2 Uploads Medications Community Refer…" at bounding box center [606, 154] width 1196 height 1442
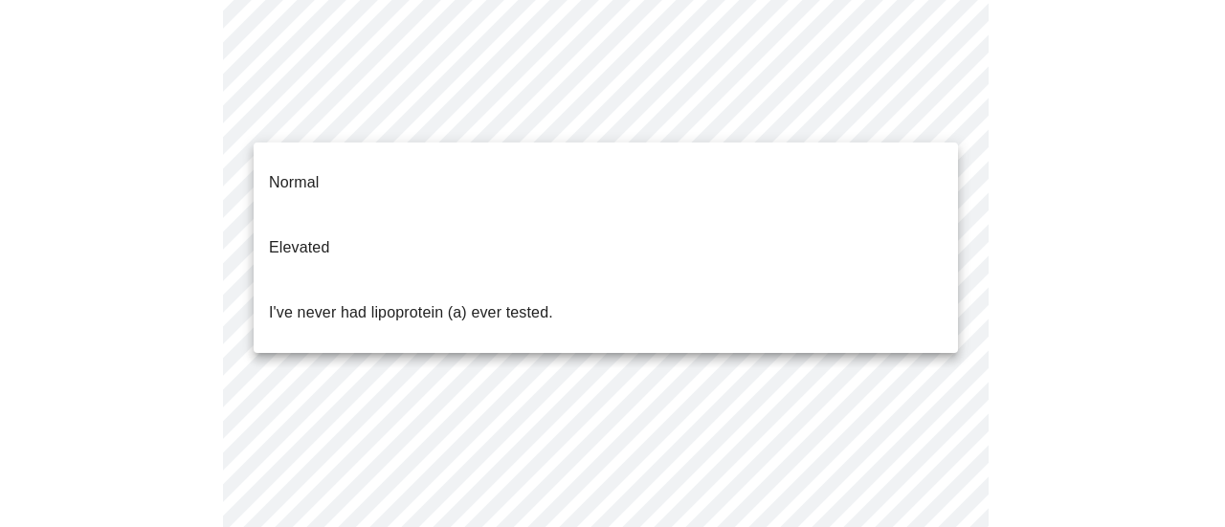
click at [1136, 127] on div at bounding box center [612, 263] width 1225 height 527
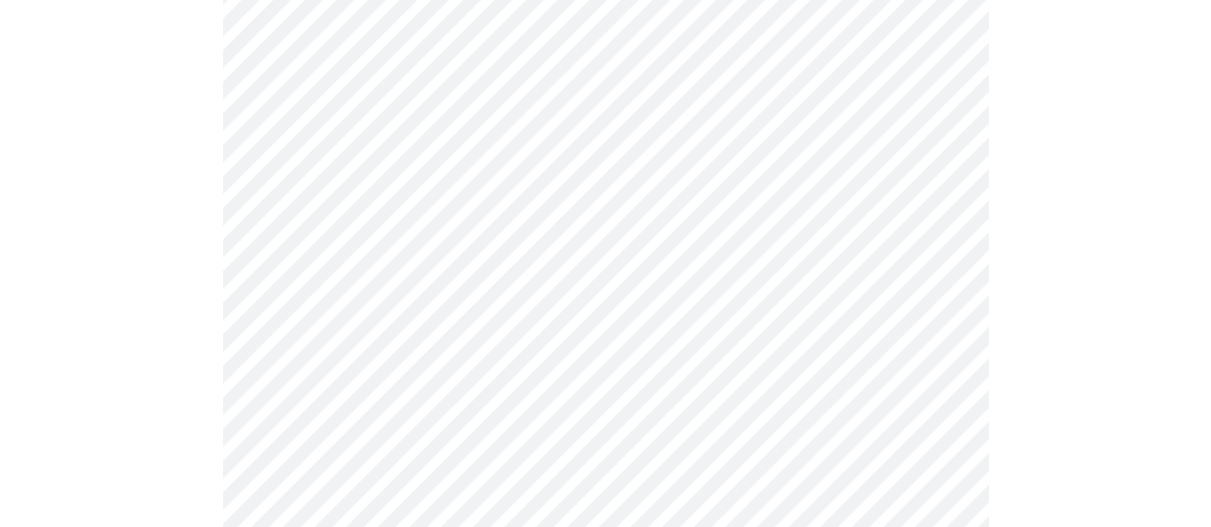
scroll to position [626, 0]
click at [466, 63] on body "MyMenopauseRx Appointments Messaging Labs 2 Uploads Medications Community Refer…" at bounding box center [606, 103] width 1196 height 1442
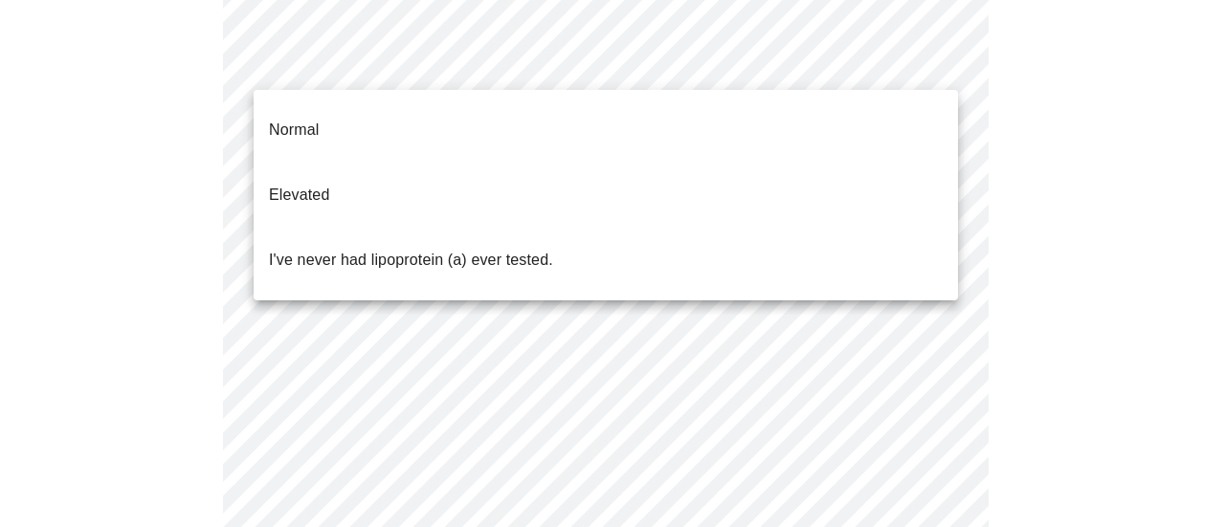
click at [386, 249] on p "I've never had lipoprotein (a) ever tested." at bounding box center [411, 260] width 284 height 23
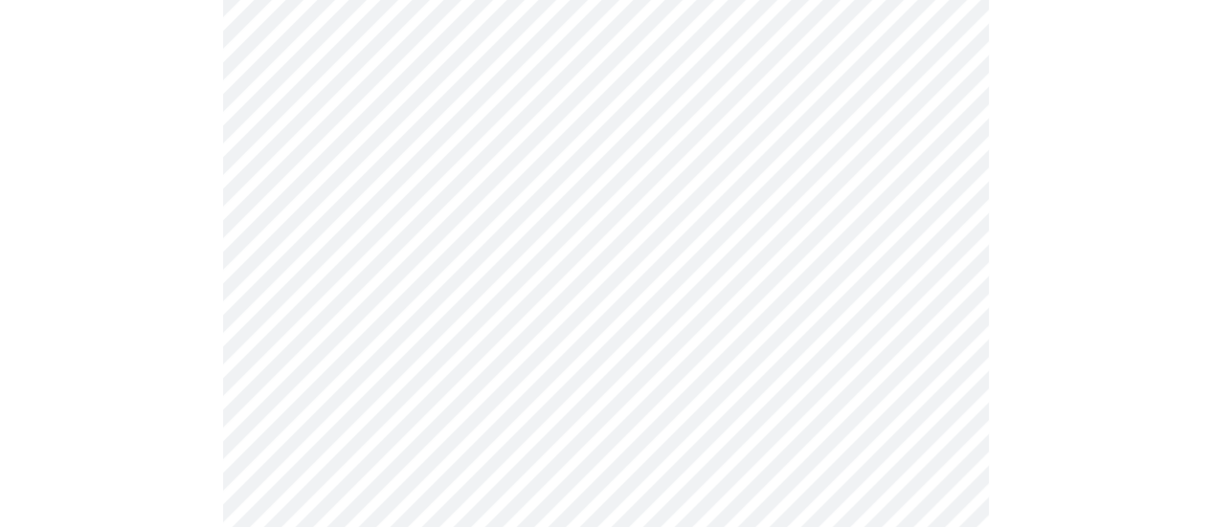
scroll to position [5265, 0]
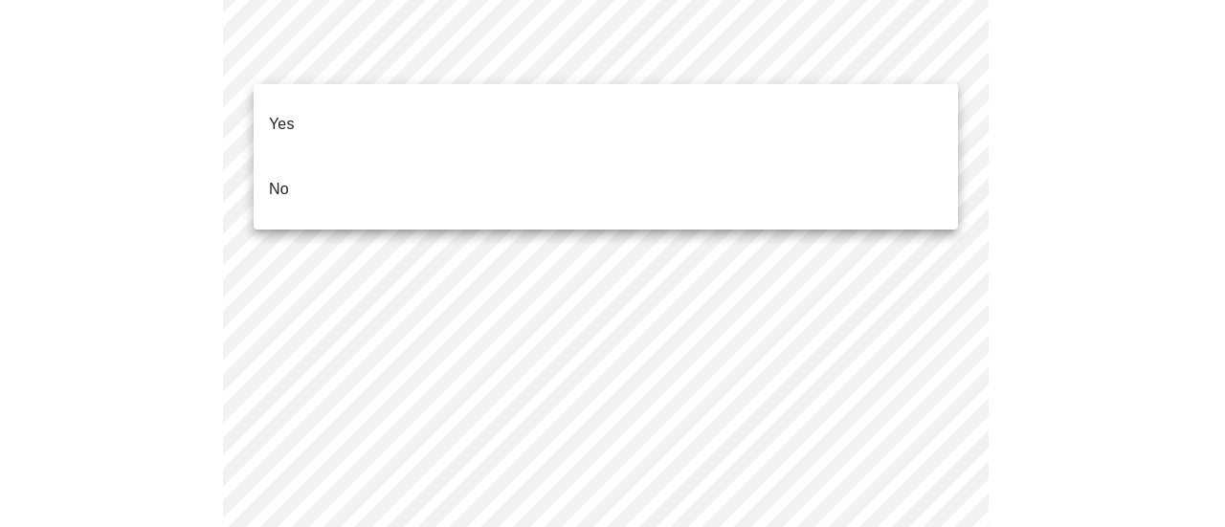
click at [325, 169] on li "No" at bounding box center [606, 189] width 705 height 65
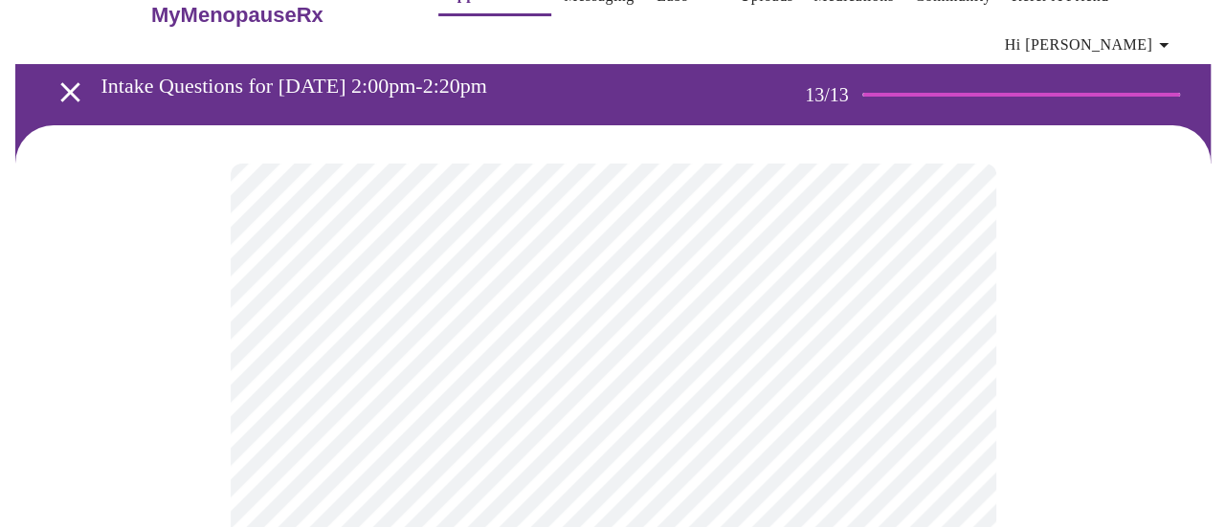
scroll to position [31, 0]
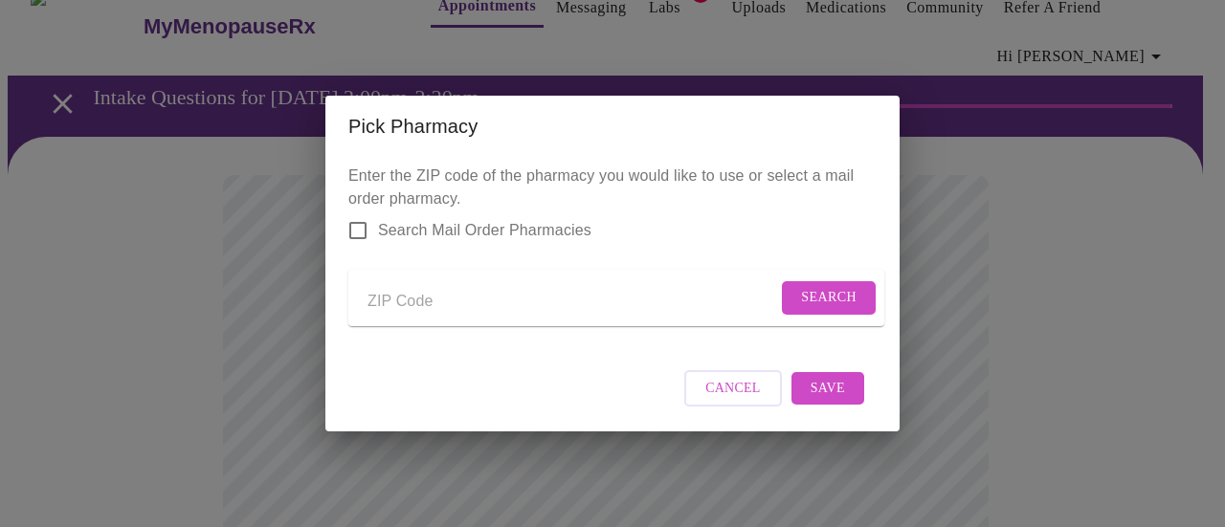
click at [502, 306] on input "Send a message to your care team" at bounding box center [573, 301] width 410 height 31
type input "80537"
click at [802, 286] on span "Search" at bounding box center [829, 298] width 56 height 24
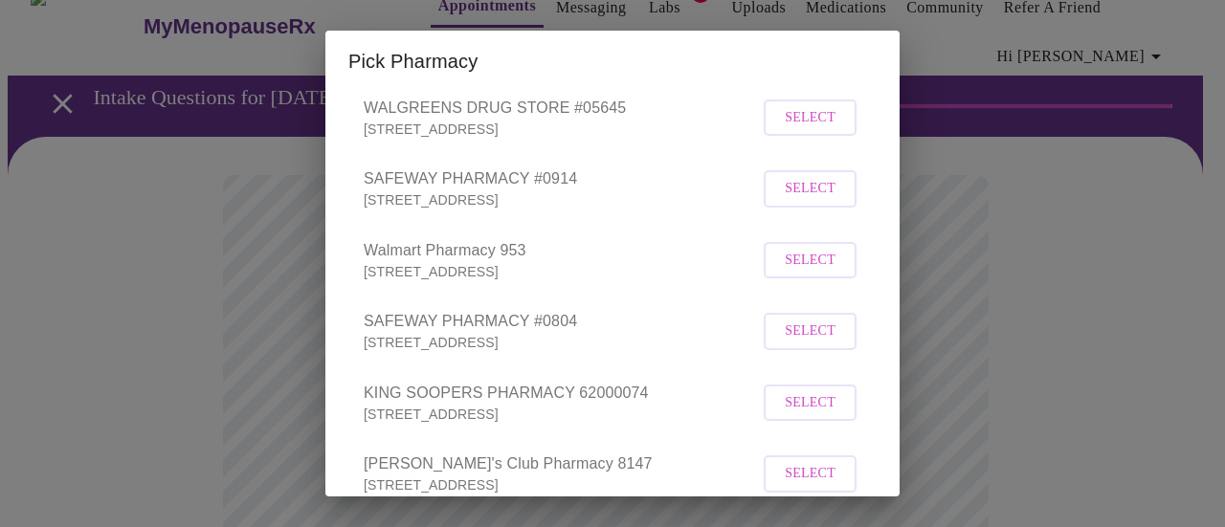
scroll to position [287, 0]
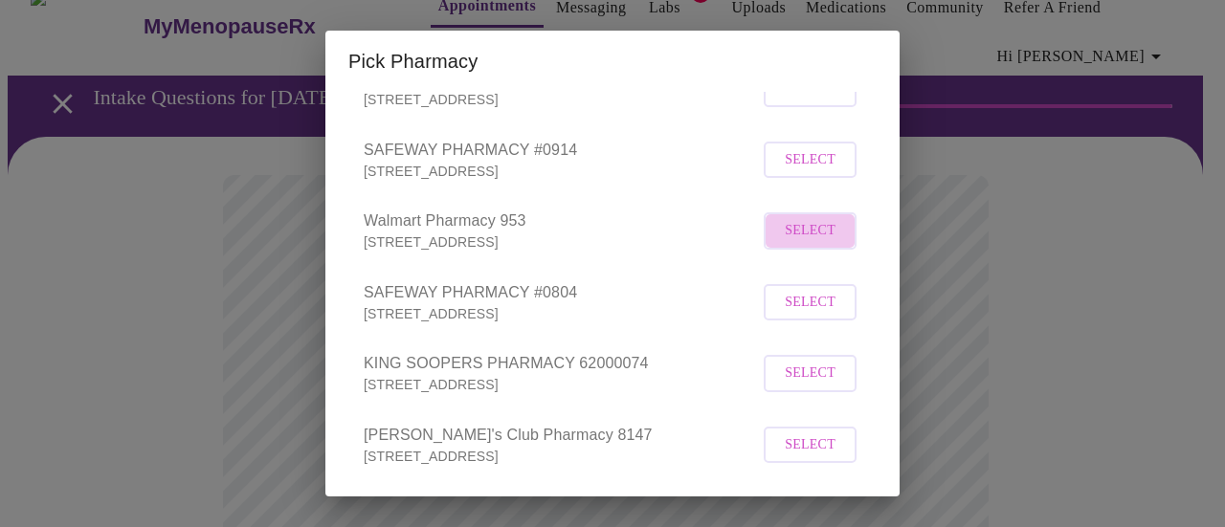
click at [787, 243] on span "Select" at bounding box center [810, 231] width 51 height 24
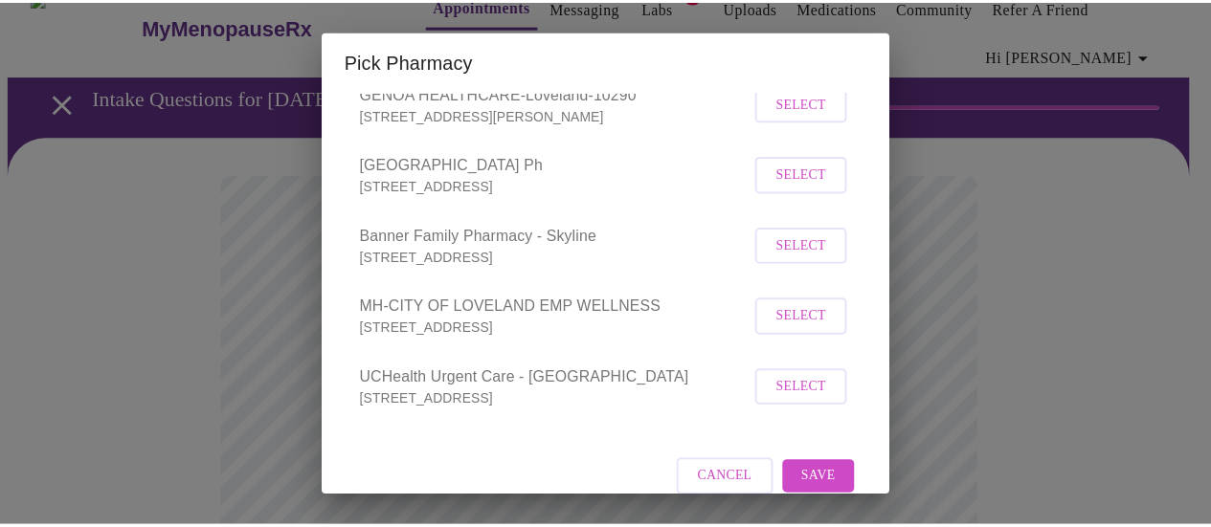
scroll to position [892, 0]
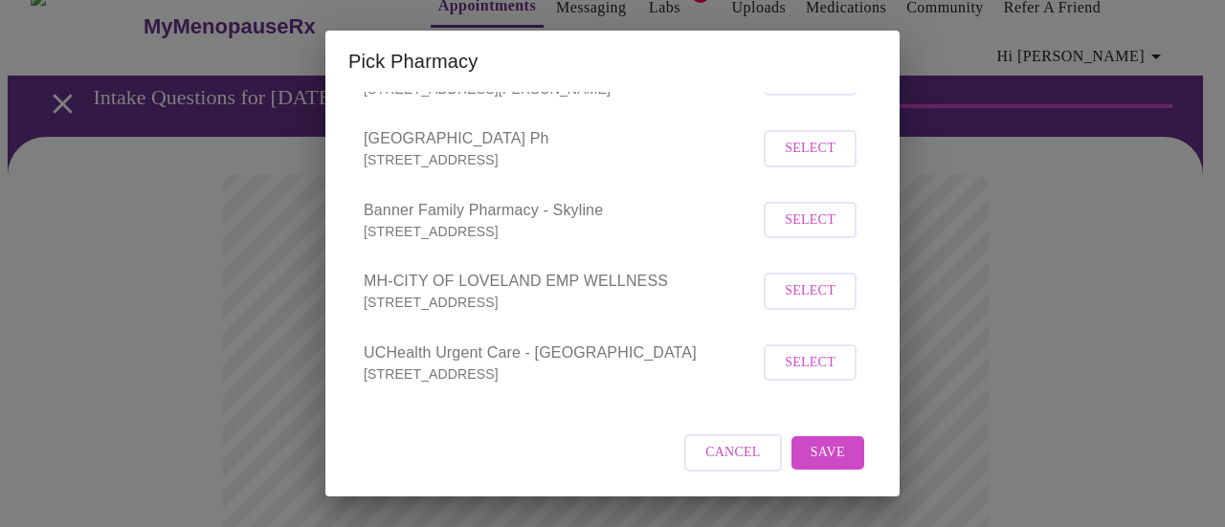
click at [811, 464] on span "Save" at bounding box center [828, 453] width 34 height 24
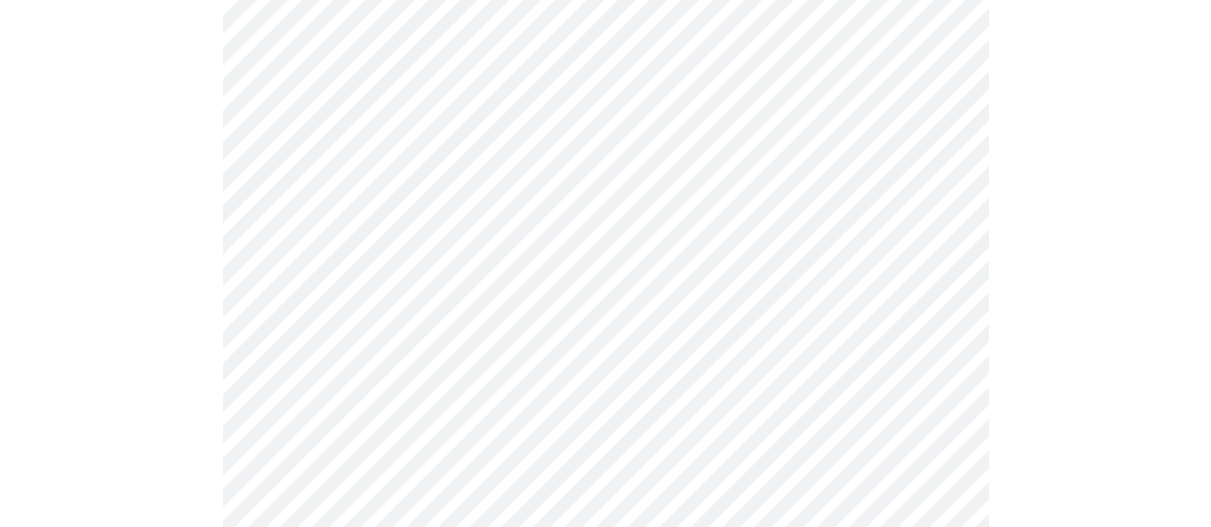
scroll to position [131, 0]
